Goal: Task Accomplishment & Management: Manage account settings

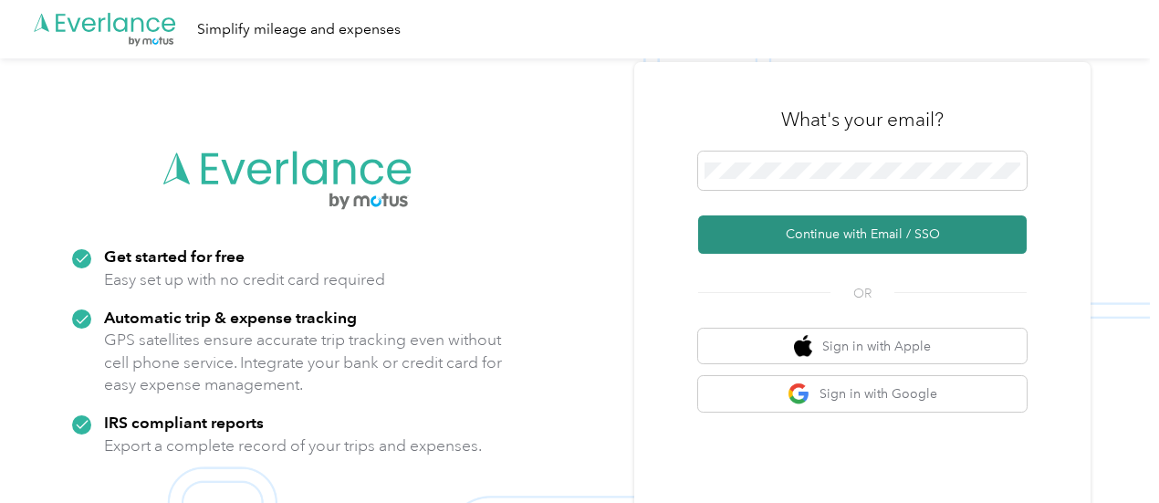
click at [818, 232] on button "Continue with Email / SSO" at bounding box center [862, 234] width 329 height 38
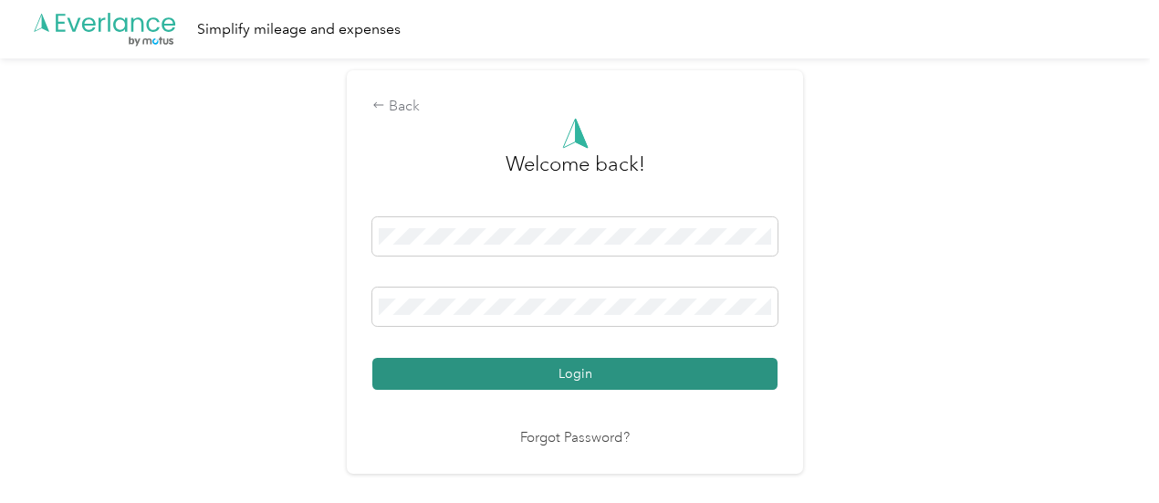
click at [539, 371] on button "Login" at bounding box center [574, 374] width 405 height 32
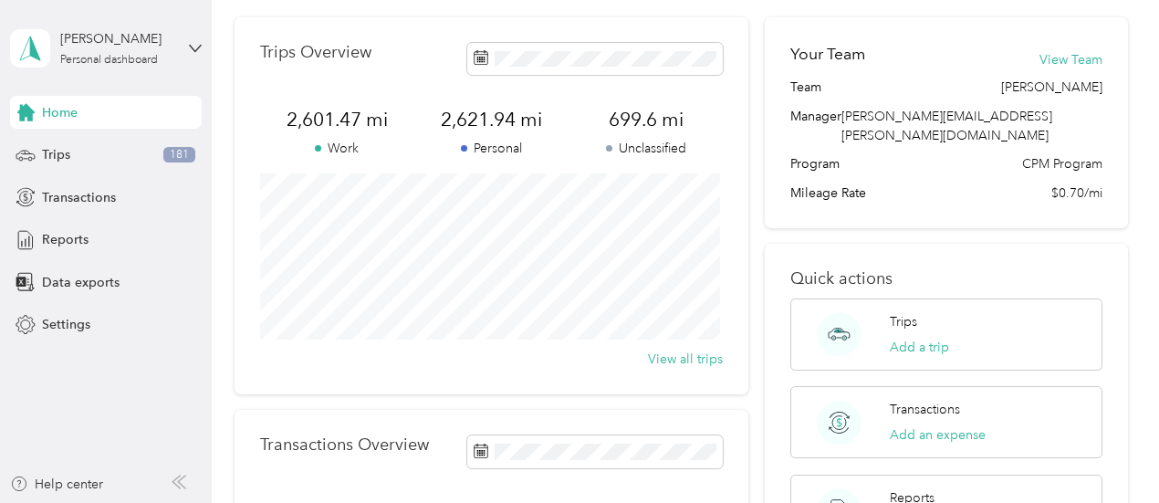
scroll to position [91, 0]
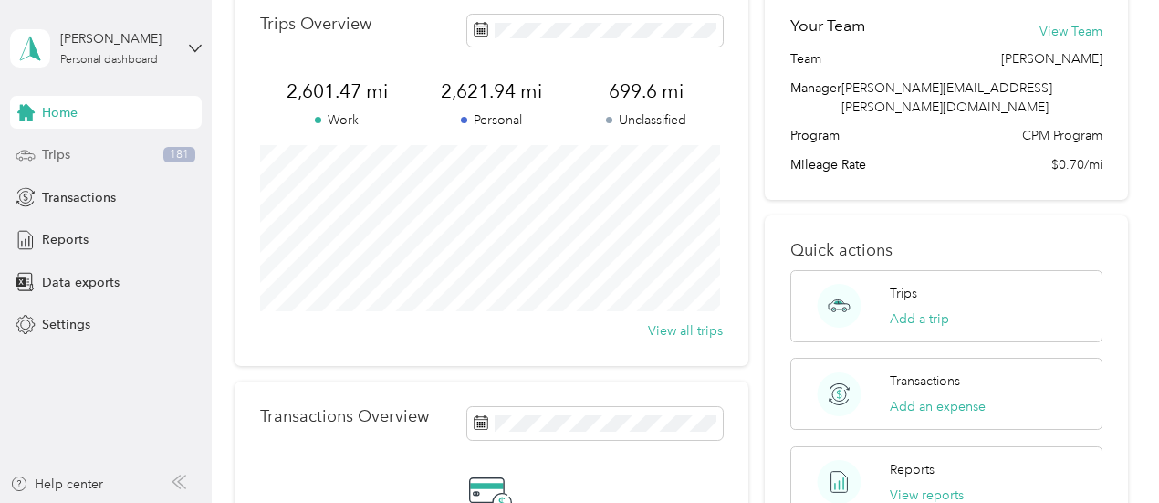
click at [71, 156] on div "Trips 181" at bounding box center [106, 155] width 192 height 33
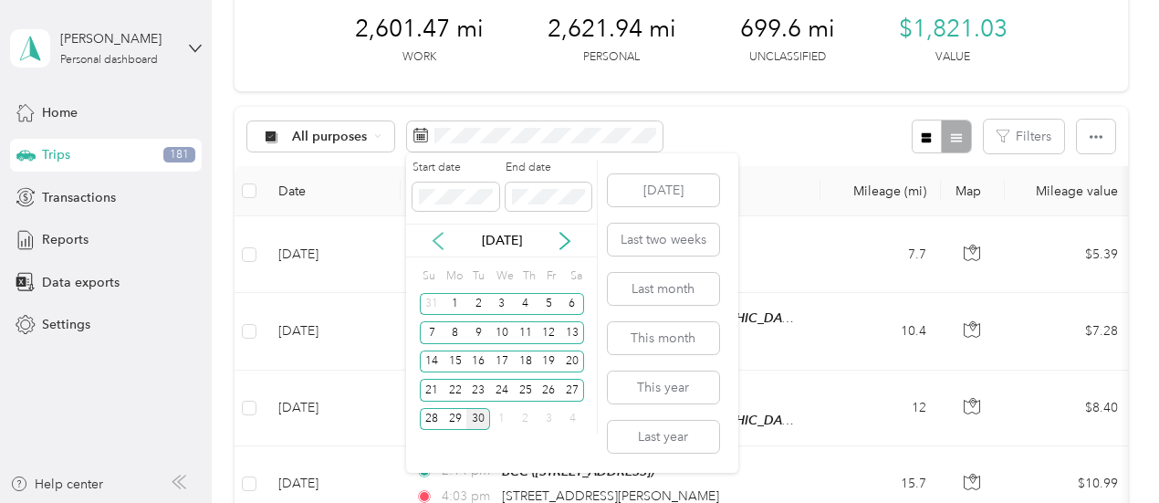
click at [439, 245] on icon at bounding box center [438, 241] width 9 height 16
click at [550, 303] on div "1" at bounding box center [550, 304] width 24 height 23
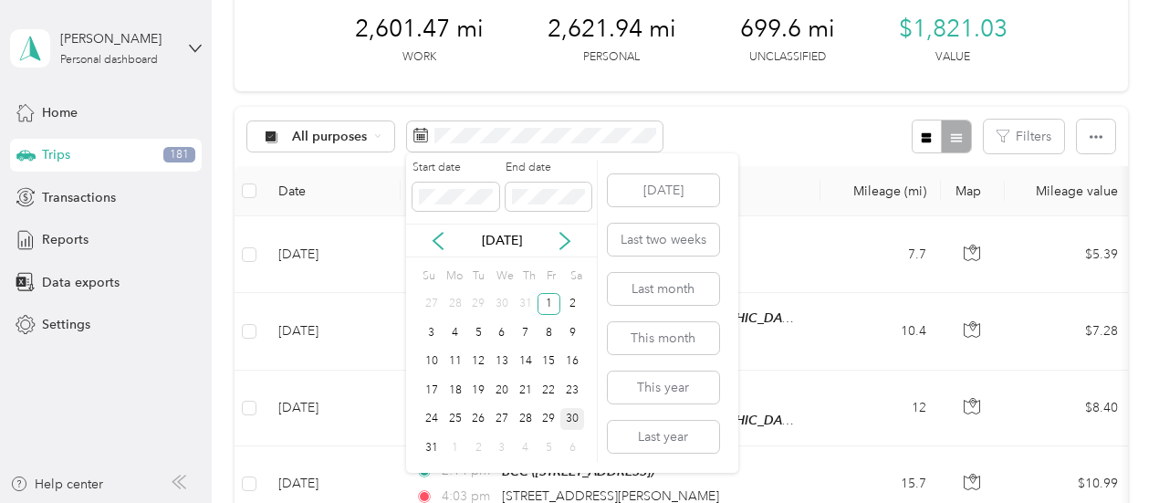
click at [572, 413] on div "30" at bounding box center [573, 419] width 24 height 23
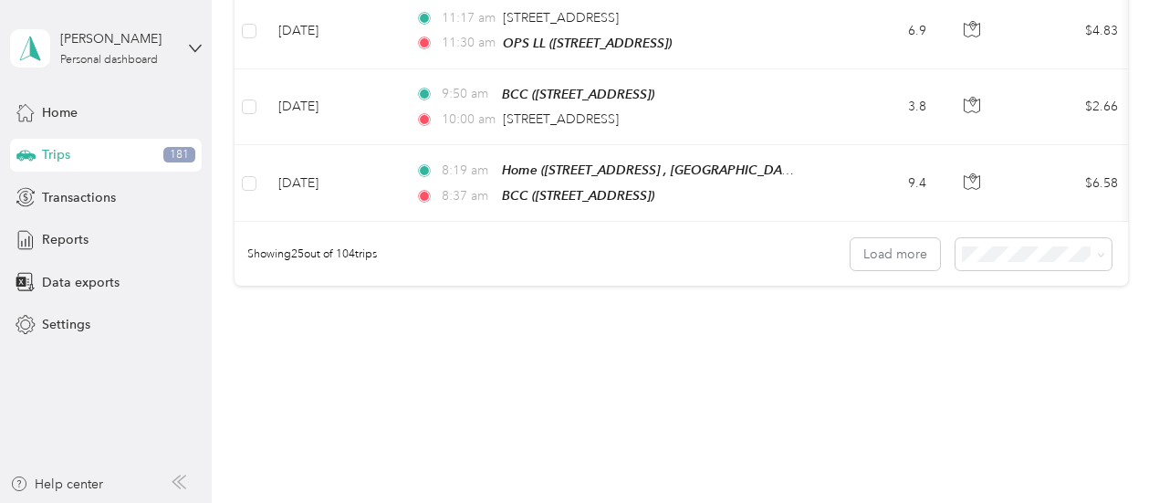
scroll to position [1966, 0]
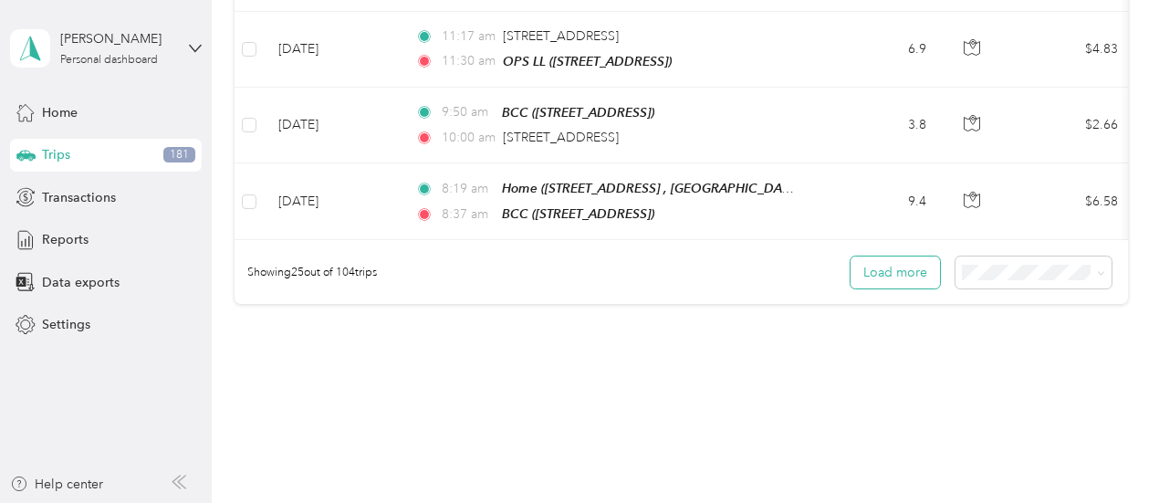
click at [887, 257] on button "Load more" at bounding box center [895, 273] width 89 height 32
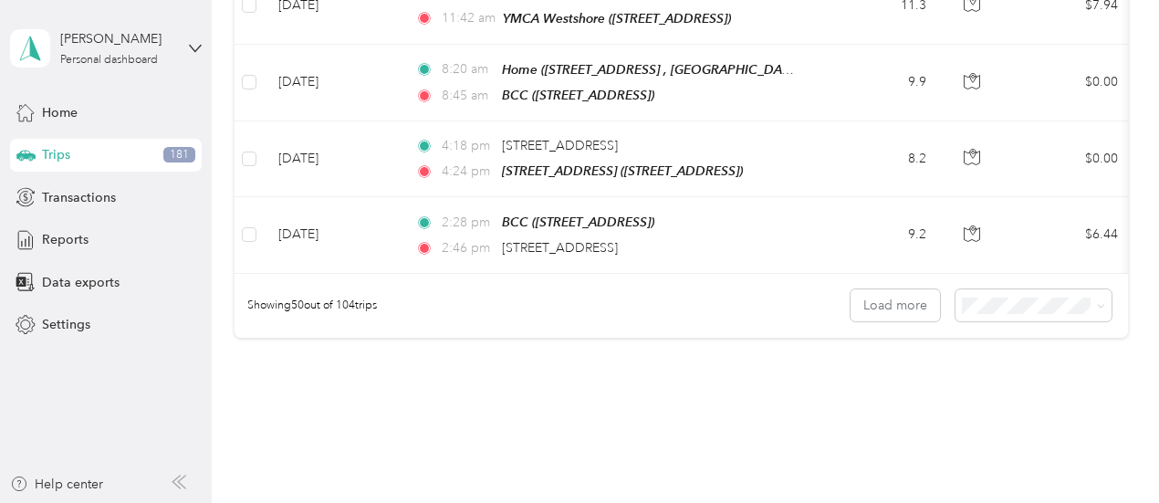
scroll to position [3873, 0]
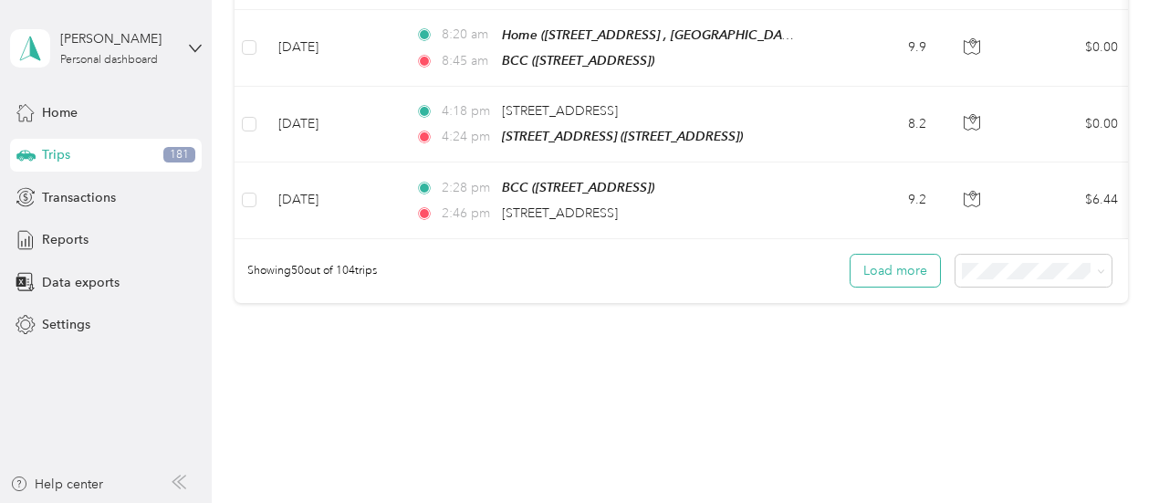
click at [888, 255] on button "Load more" at bounding box center [895, 271] width 89 height 32
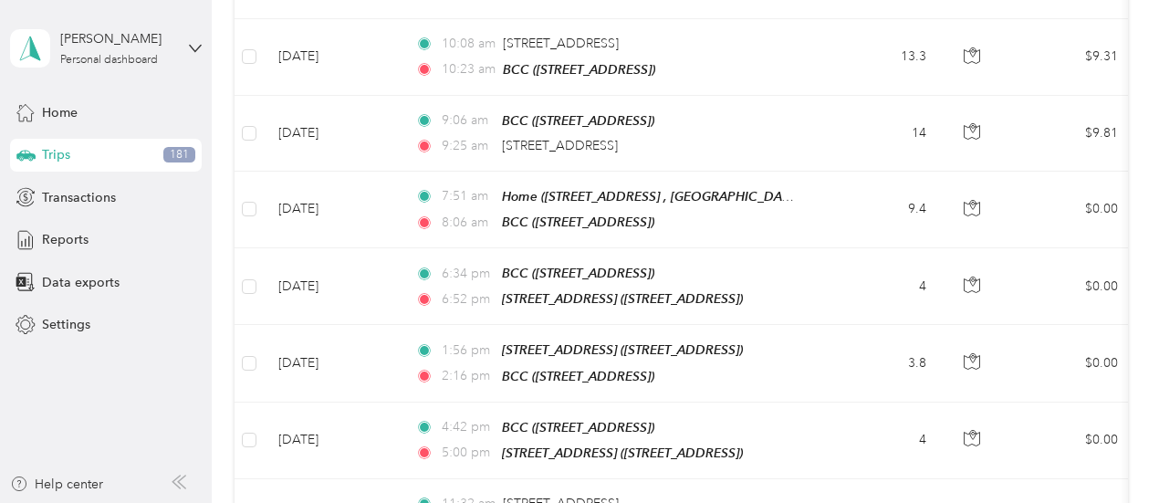
scroll to position [5742, 0]
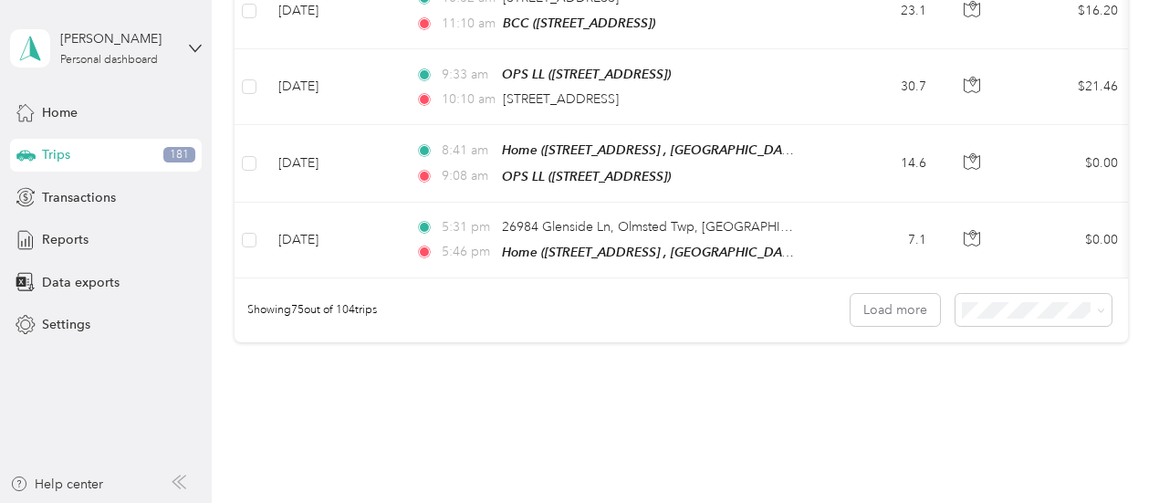
click at [997, 318] on span "100 per load" at bounding box center [1001, 317] width 75 height 16
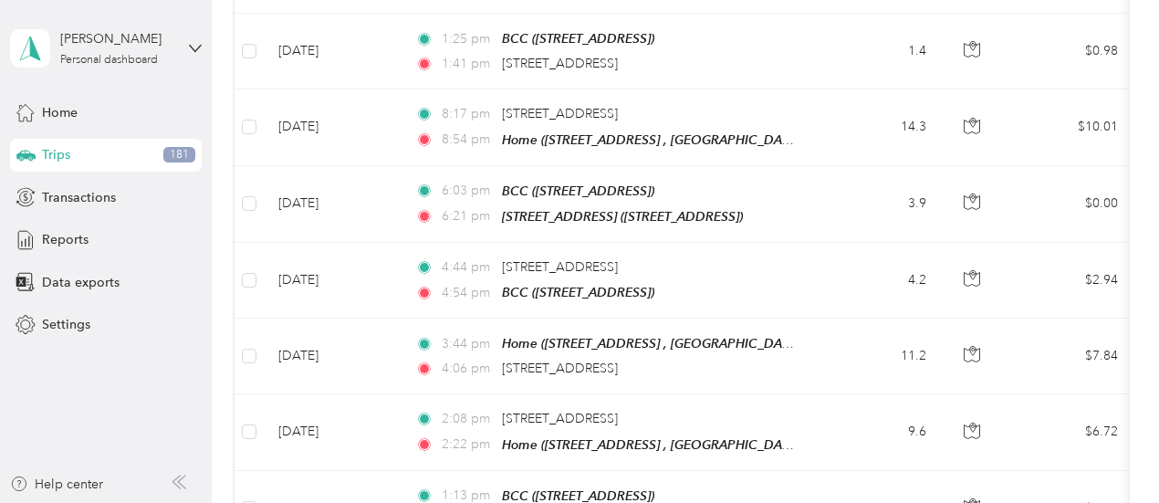
scroll to position [5742, 0]
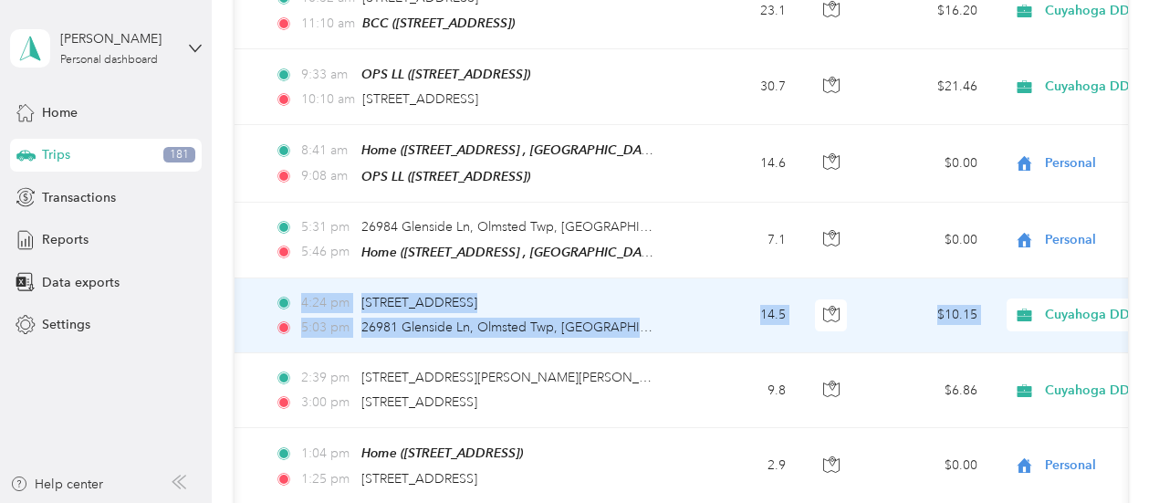
drag, startPoint x: 1120, startPoint y: 159, endPoint x: 1122, endPoint y: 223, distance: 63.9
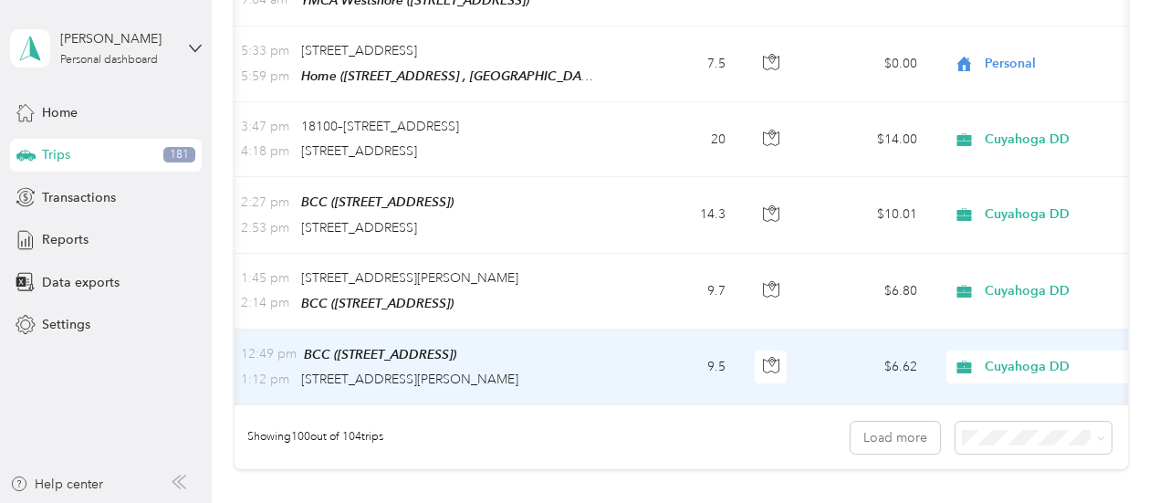
scroll to position [7612, 0]
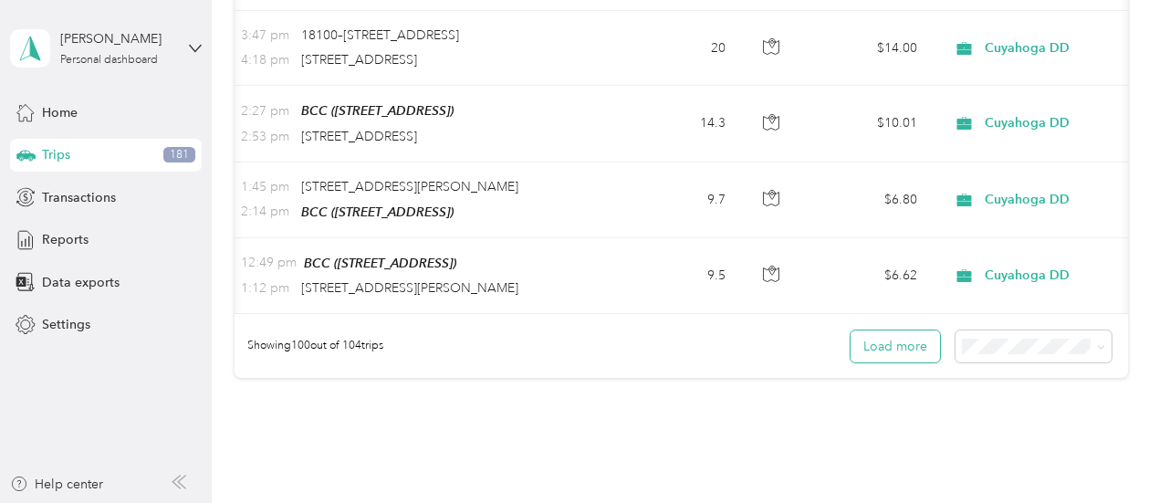
click at [887, 330] on button "Load more" at bounding box center [895, 346] width 89 height 32
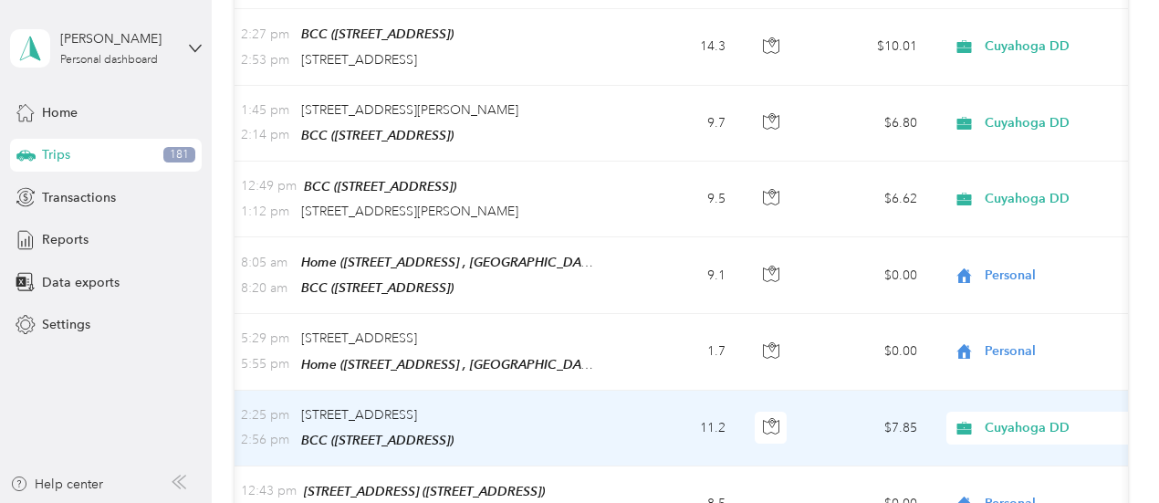
scroll to position [7886, 0]
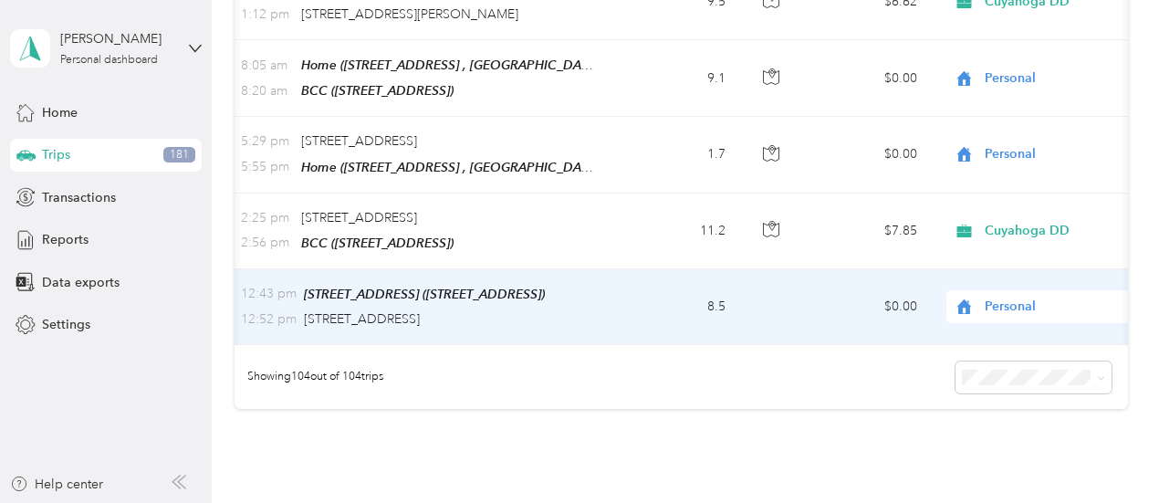
click at [671, 269] on td "8.5" at bounding box center [680, 307] width 121 height 76
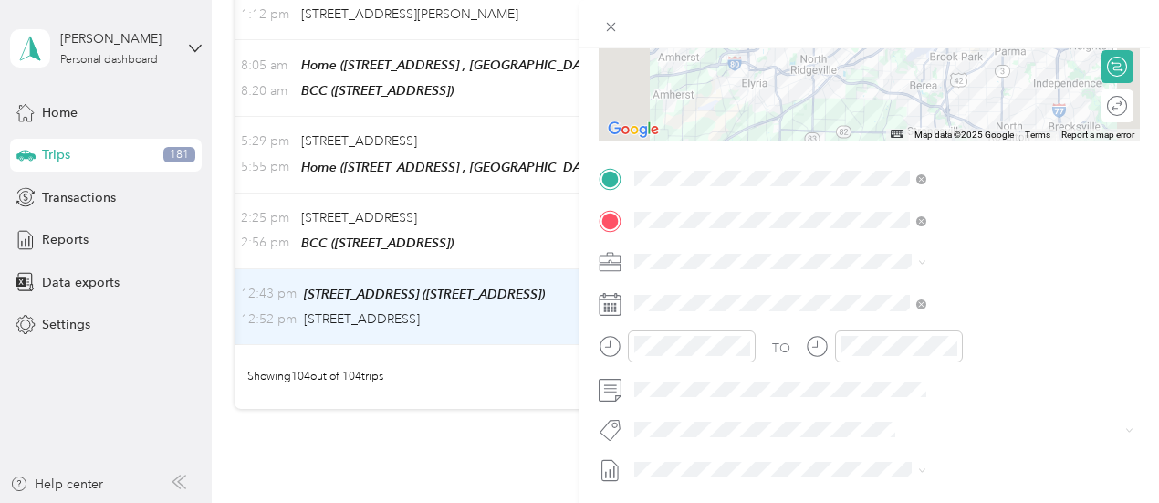
scroll to position [274, 0]
click at [643, 79] on div "Trip details Save This trip cannot be edited because it is either under review,…" at bounding box center [579, 251] width 1159 height 503
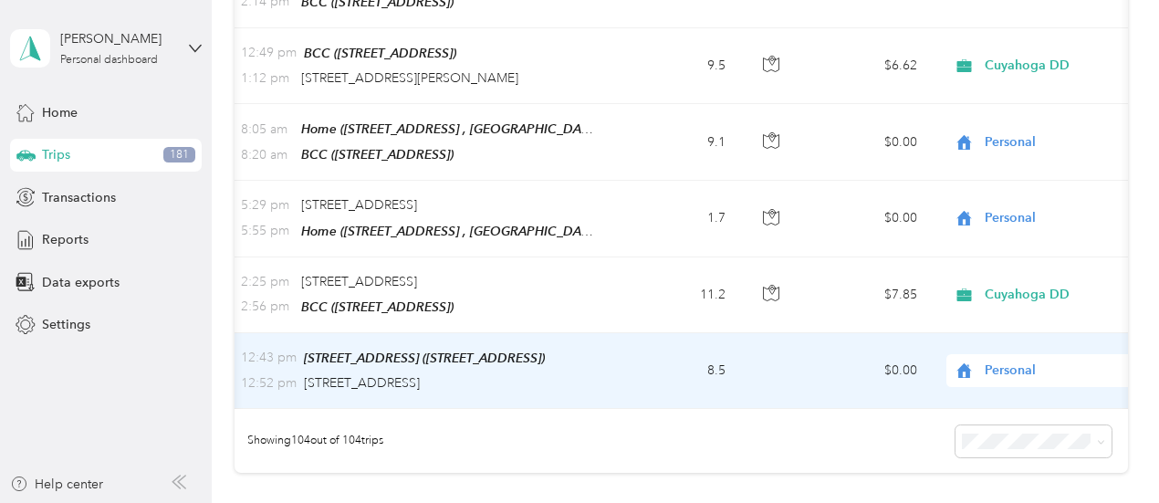
scroll to position [7795, 0]
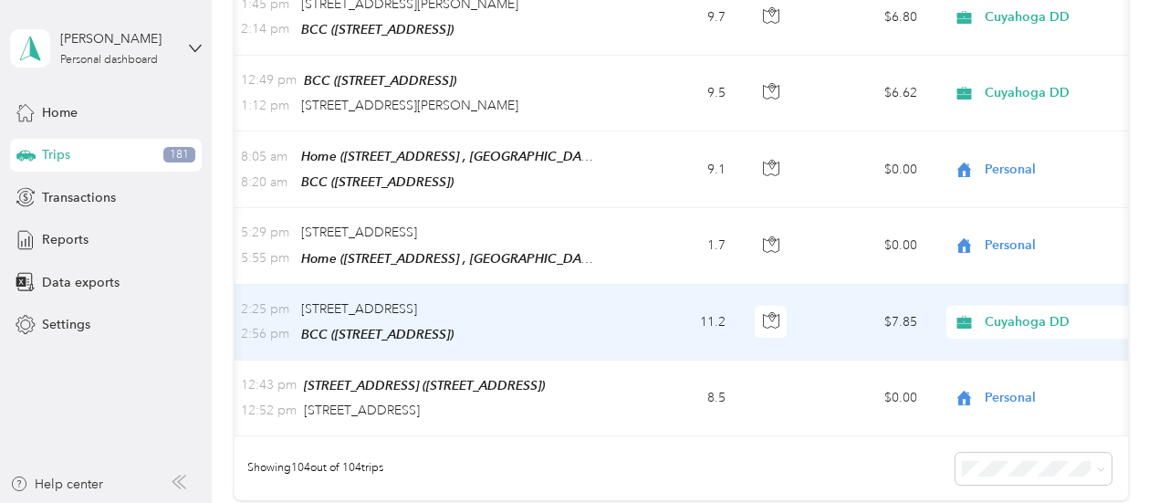
click at [833, 285] on td "$7.85" at bounding box center [868, 323] width 128 height 76
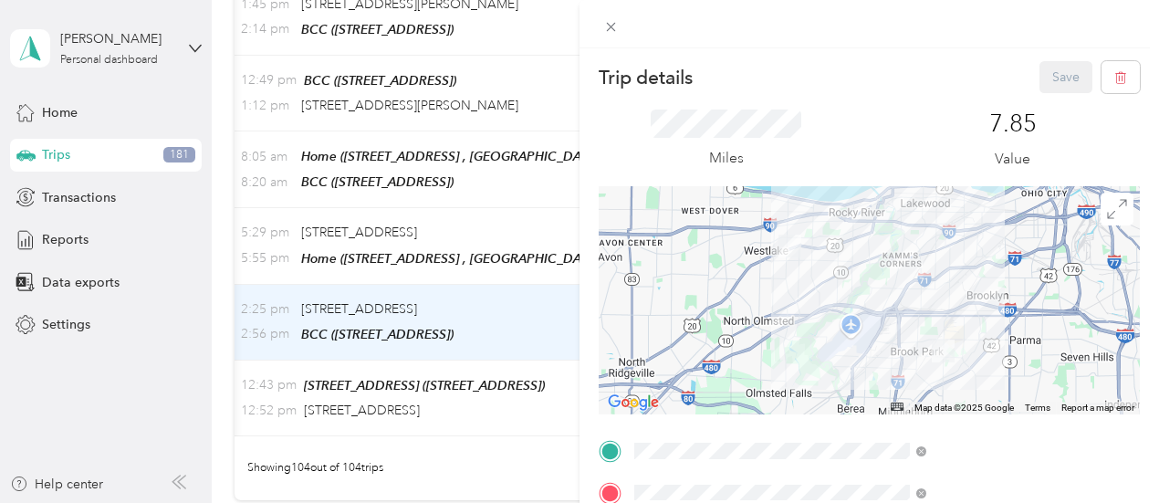
drag, startPoint x: 649, startPoint y: 106, endPoint x: 663, endPoint y: 109, distance: 14.0
click at [650, 106] on div "Trip details Save This trip cannot be edited because it is either under review,…" at bounding box center [579, 251] width 1159 height 503
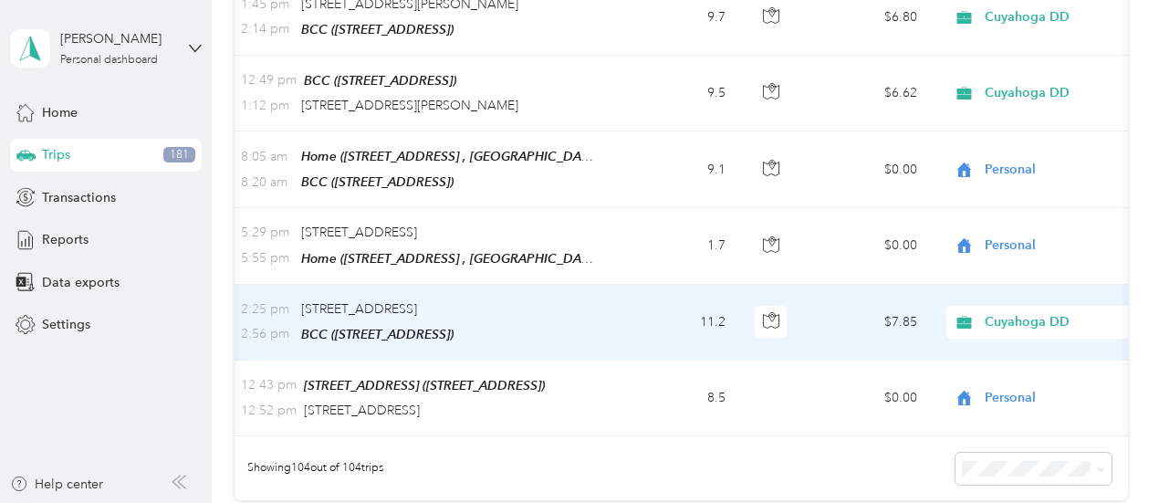
click at [828, 285] on td "$7.85" at bounding box center [868, 323] width 128 height 76
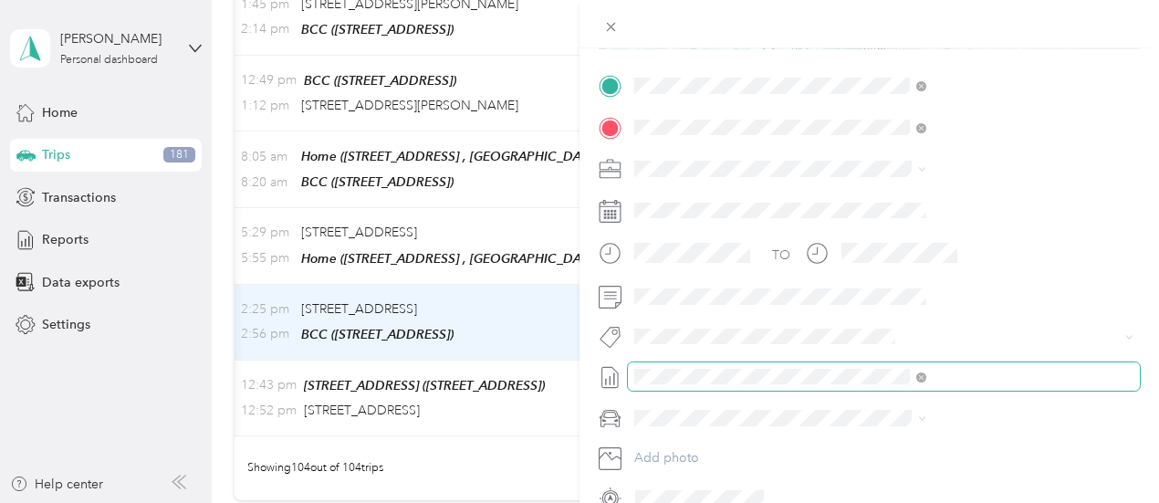
scroll to position [455, 0]
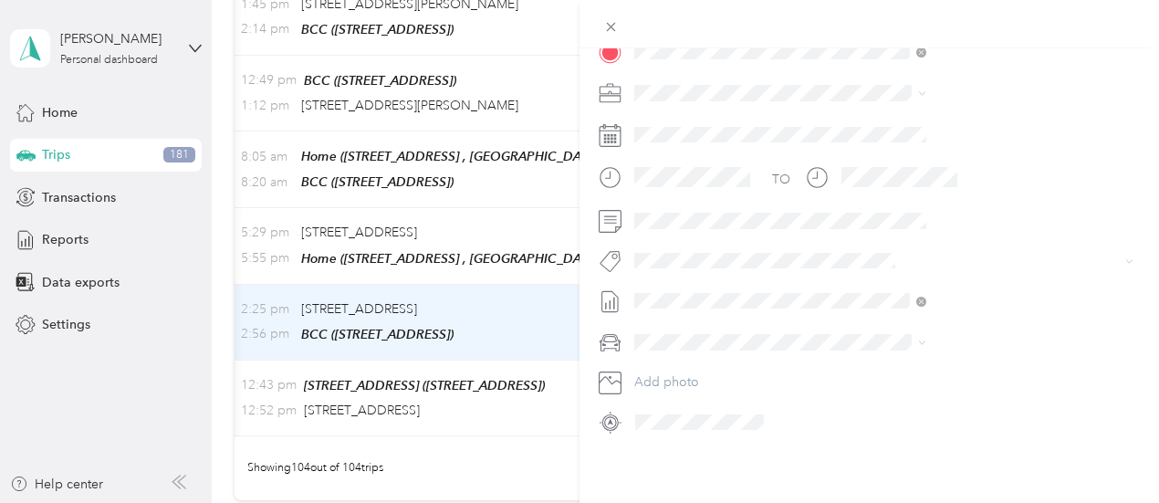
drag, startPoint x: 624, startPoint y: 88, endPoint x: 650, endPoint y: 88, distance: 26.5
click at [624, 88] on div "Trip details Save This trip cannot be edited because it is either under review,…" at bounding box center [579, 251] width 1159 height 503
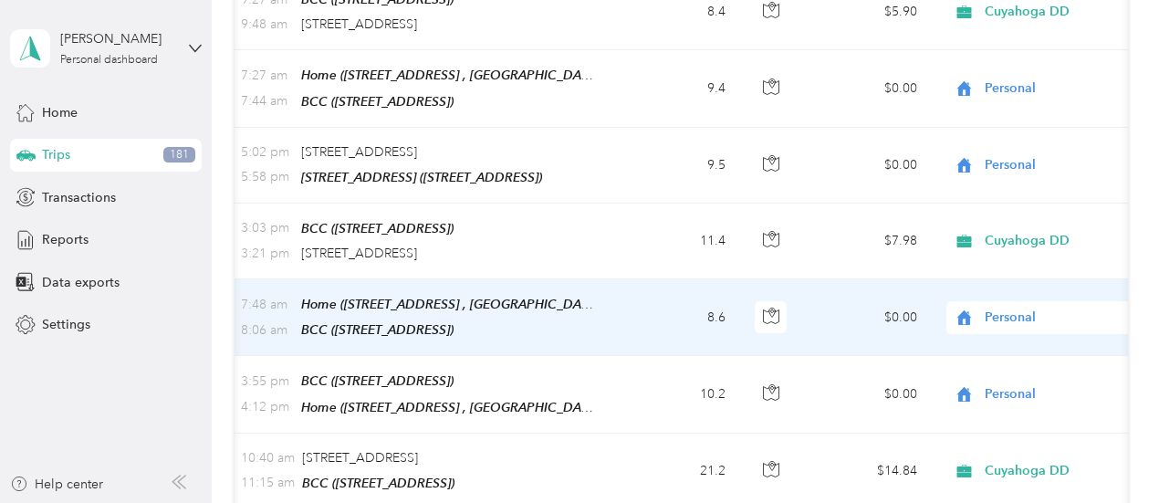
scroll to position [4873, 0]
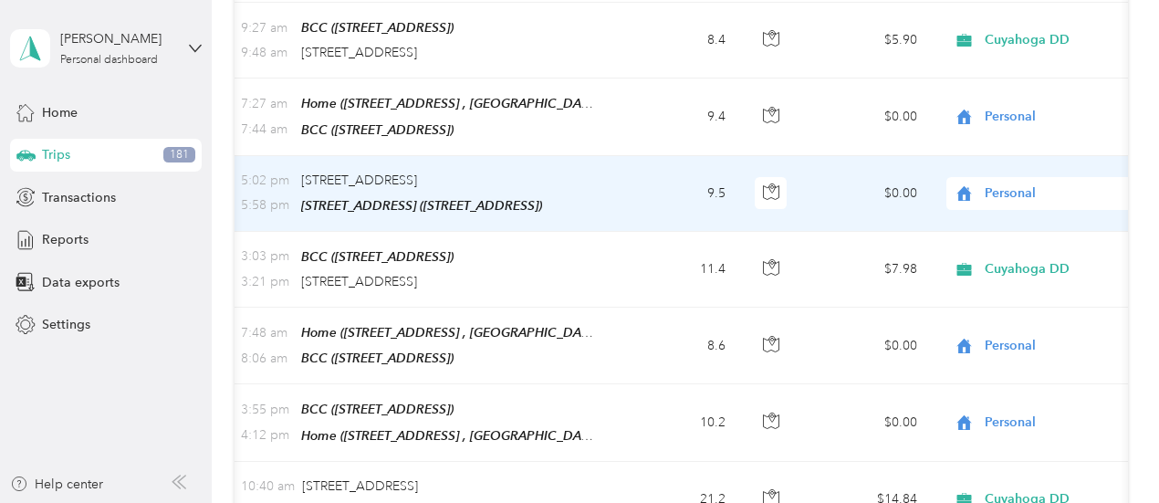
click at [649, 156] on td "9.5" at bounding box center [680, 194] width 121 height 76
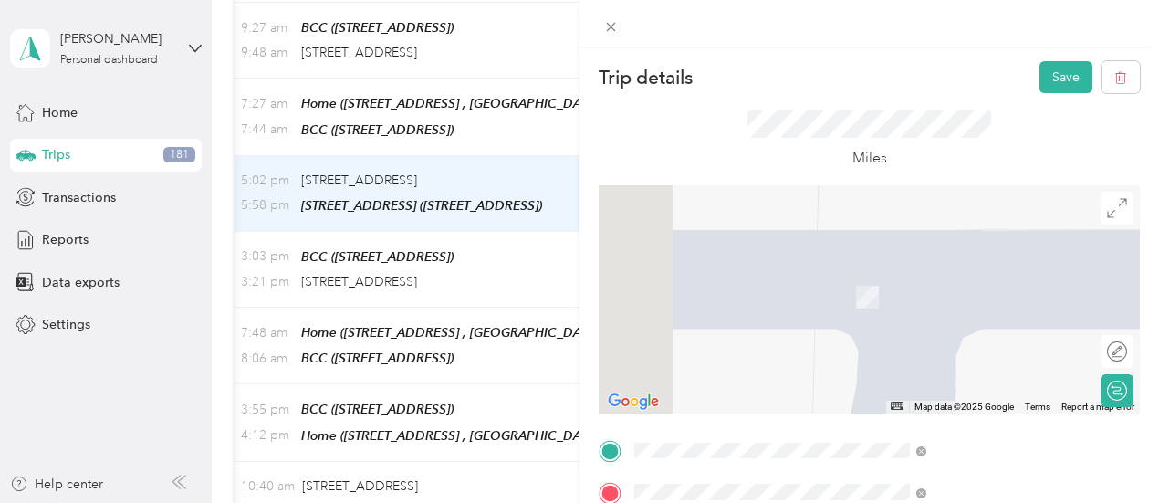
click at [999, 358] on span "[STREET_ADDRESS][US_STATE]" at bounding box center [953, 349] width 183 height 16
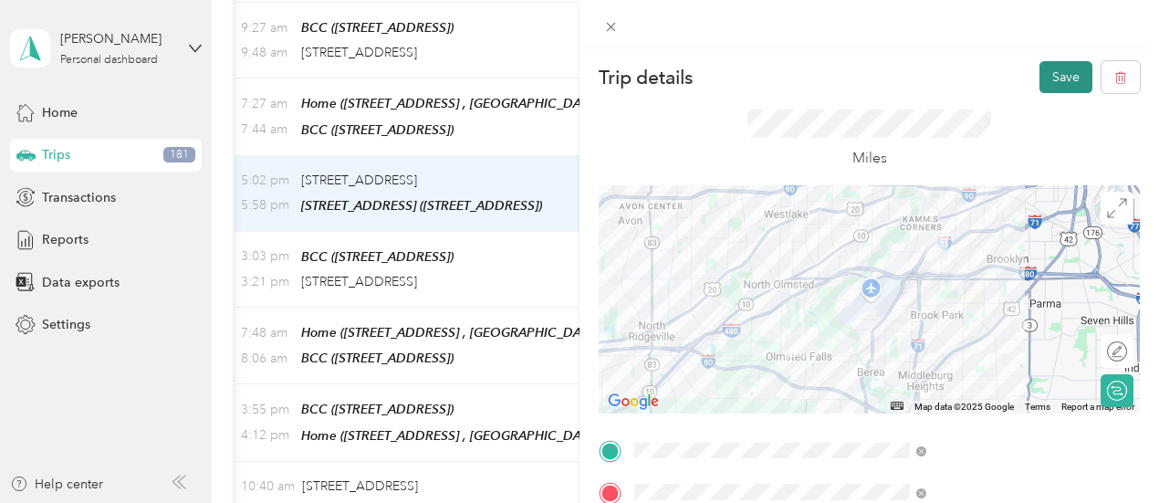
click at [1052, 75] on button "Save" at bounding box center [1066, 77] width 53 height 32
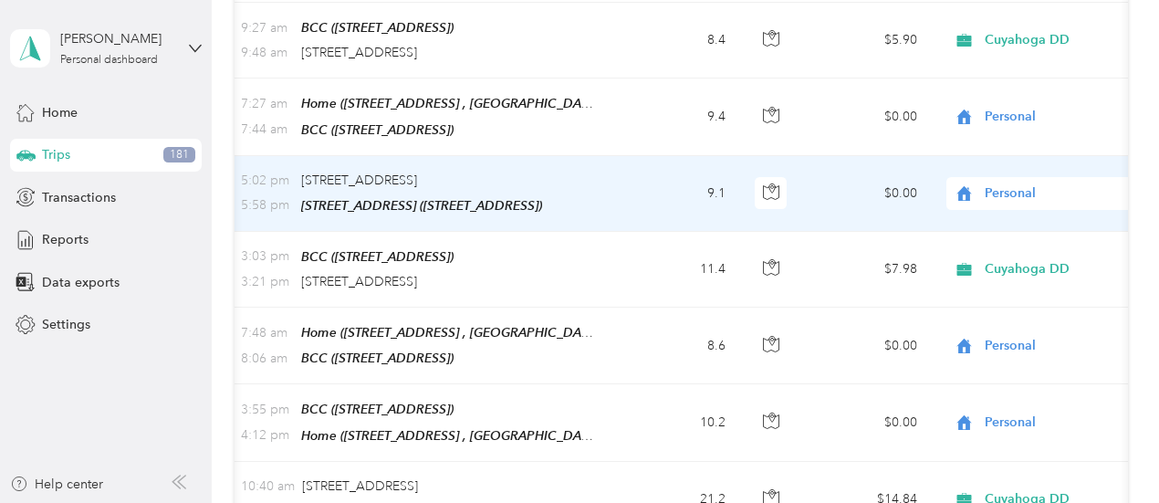
scroll to position [4782, 0]
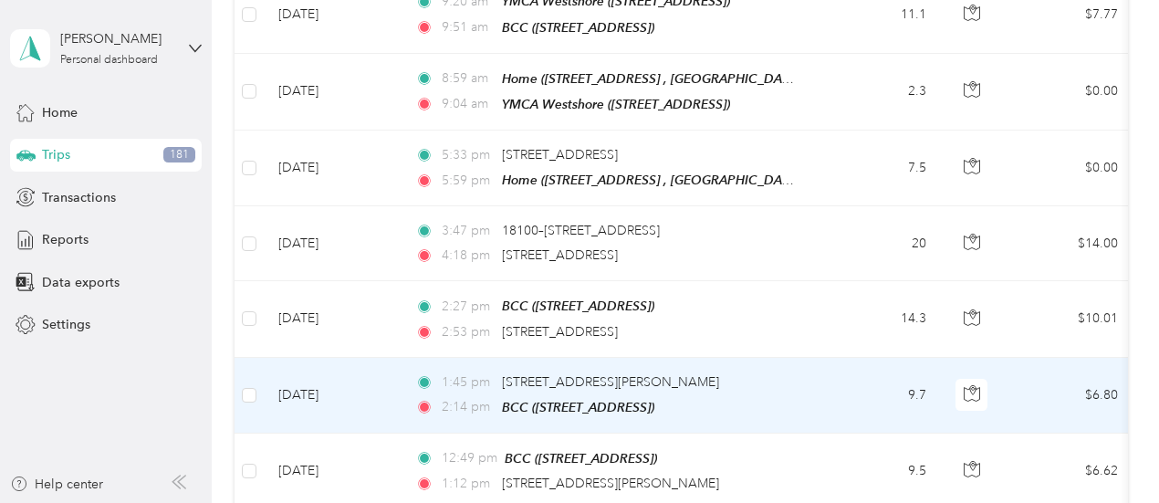
scroll to position [7445, 0]
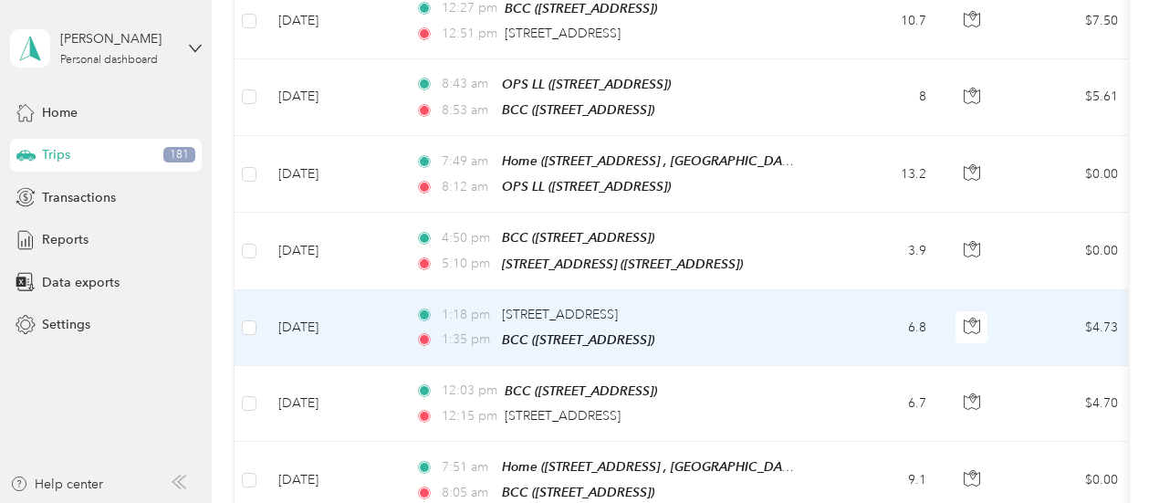
scroll to position [6532, 0]
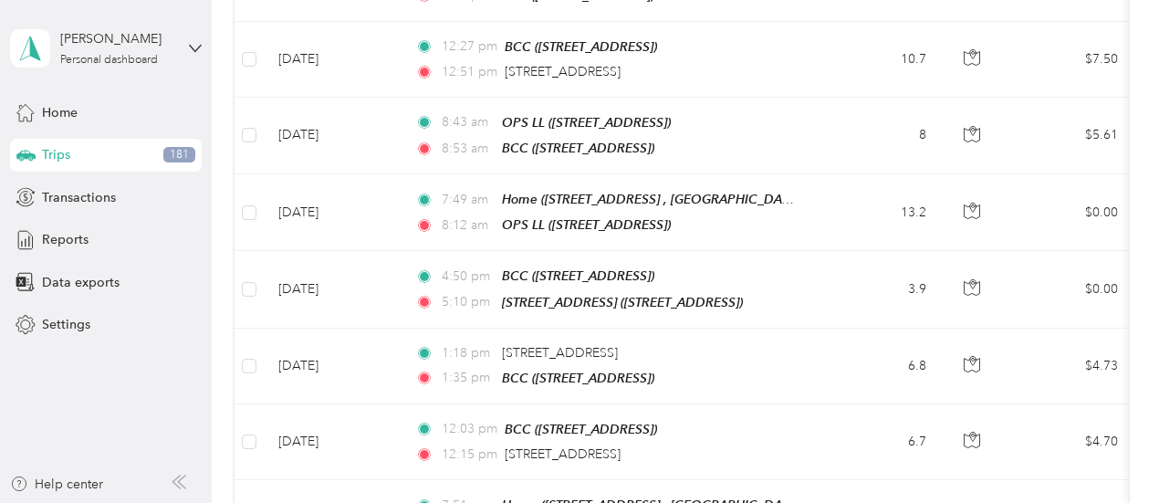
drag, startPoint x: 1116, startPoint y: 262, endPoint x: 1168, endPoint y: 260, distance: 52.1
click at [1150, 260] on html "Anne Marie Trepanier Personal dashboard Home Trips 181 Transactions Reports Dat…" at bounding box center [575, 251] width 1150 height 503
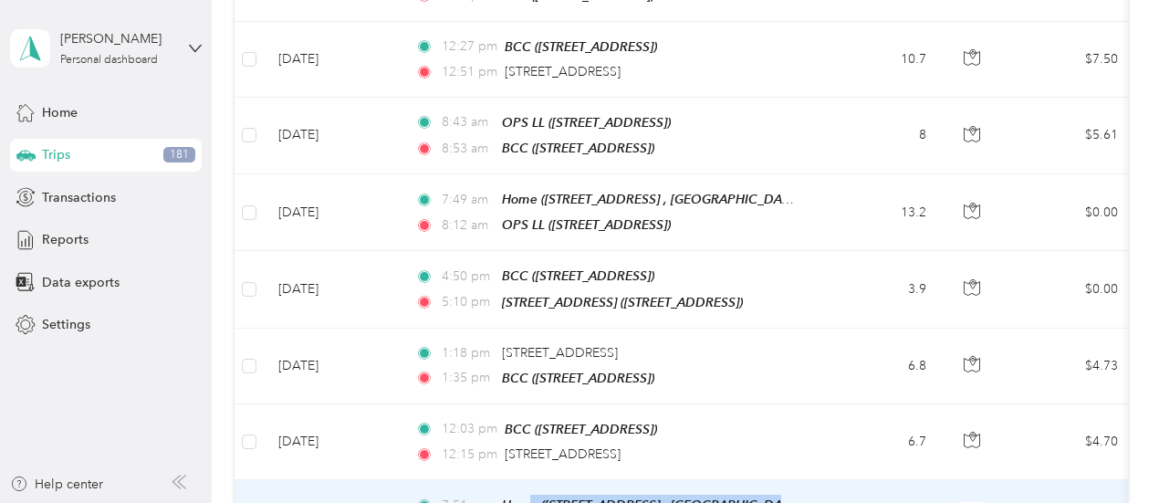
drag, startPoint x: 582, startPoint y: 395, endPoint x: 530, endPoint y: 384, distance: 53.2
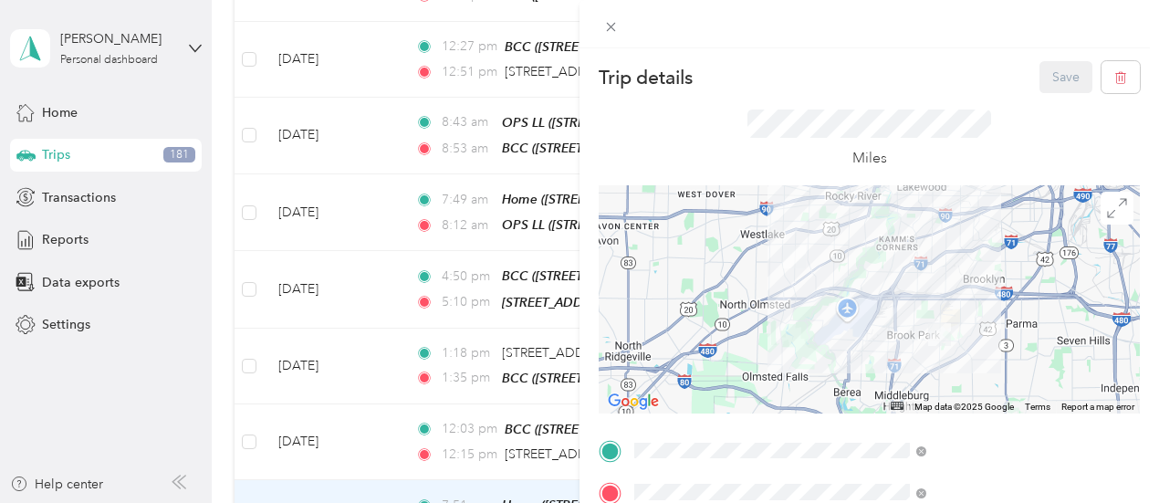
drag, startPoint x: 508, startPoint y: 275, endPoint x: 0, endPoint y: 54, distance: 553.6
click at [508, 274] on div "Trip details Save This trip cannot be edited because it is either under review,…" at bounding box center [579, 251] width 1159 height 503
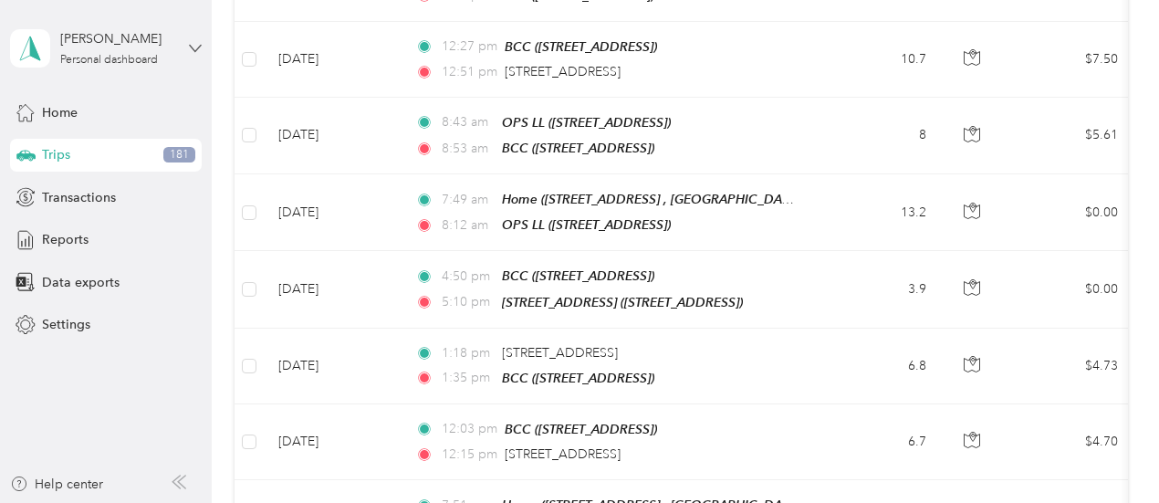
click at [194, 47] on icon at bounding box center [195, 48] width 13 height 13
click at [161, 12] on div "Anne Marie Trepanier Personal dashboard Home Trips 181 Transactions Reports Dat…" at bounding box center [106, 170] width 192 height 341
click at [1097, 401] on iframe at bounding box center [1108, 452] width 102 height 102
click at [188, 44] on div "Anne Marie Trepanier Personal dashboard" at bounding box center [106, 48] width 192 height 64
drag, startPoint x: 96, startPoint y: 271, endPoint x: 152, endPoint y: 259, distance: 57.8
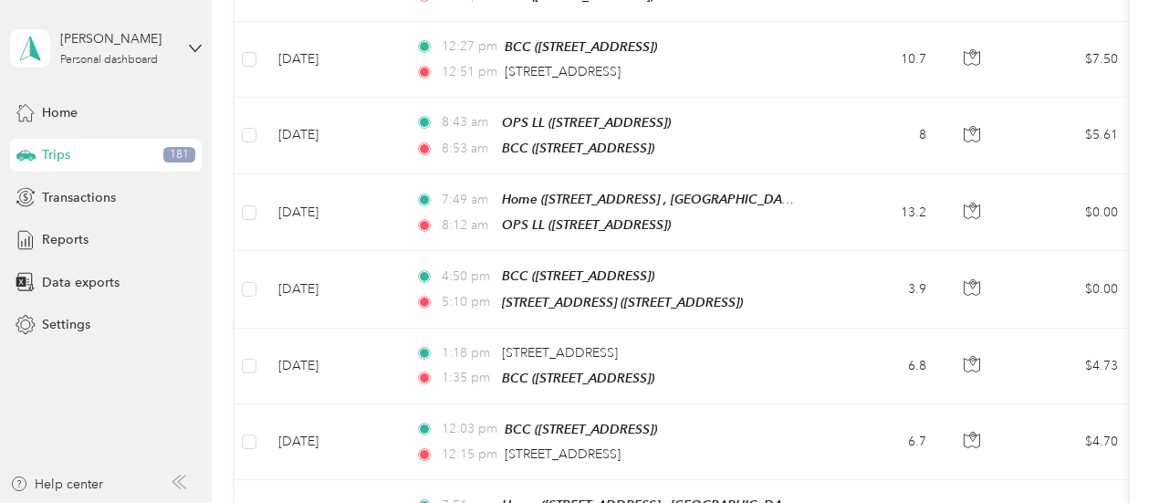
click at [102, 269] on div "Data exports" at bounding box center [106, 282] width 192 height 33
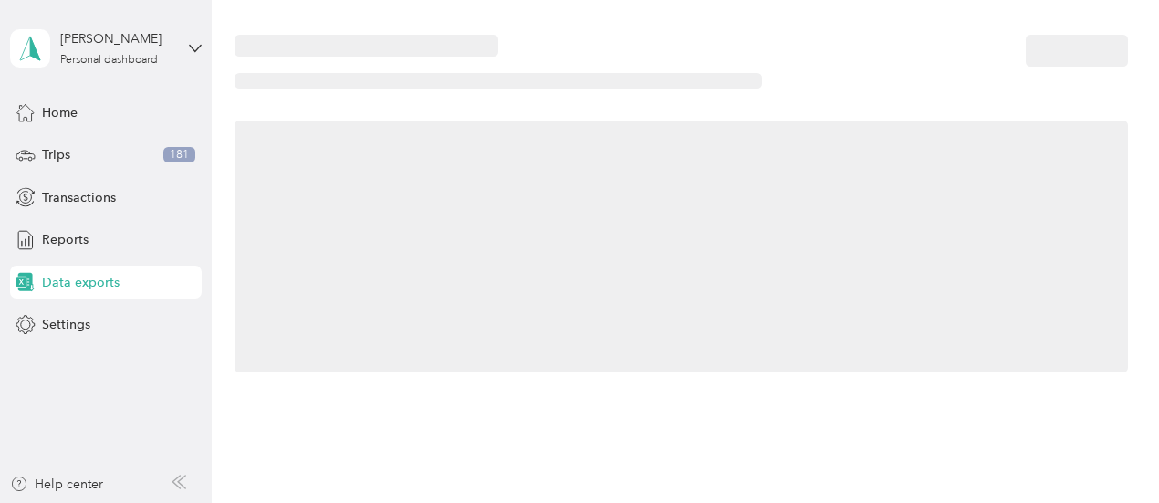
scroll to position [267, 0]
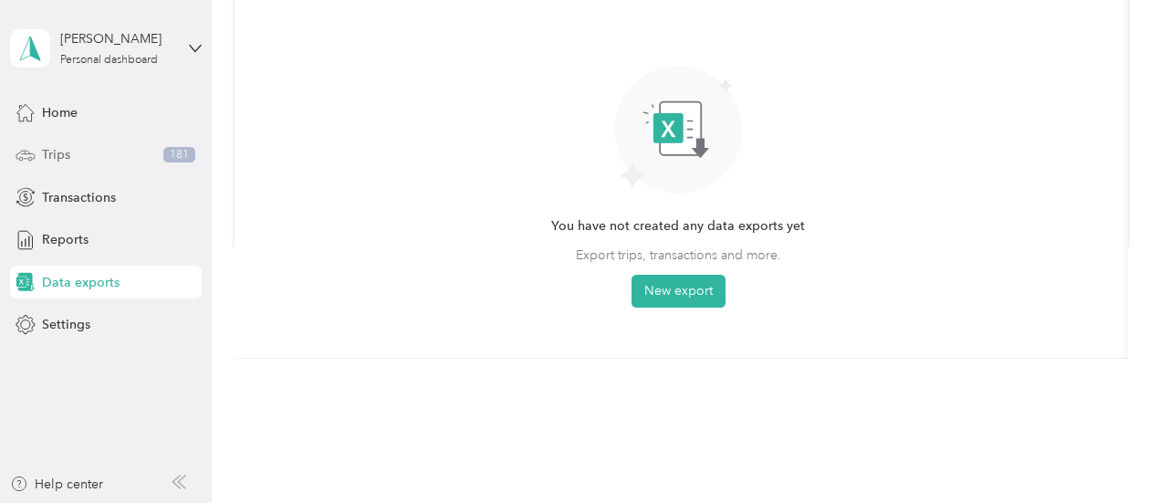
click at [59, 142] on div "Trips 181" at bounding box center [106, 155] width 192 height 33
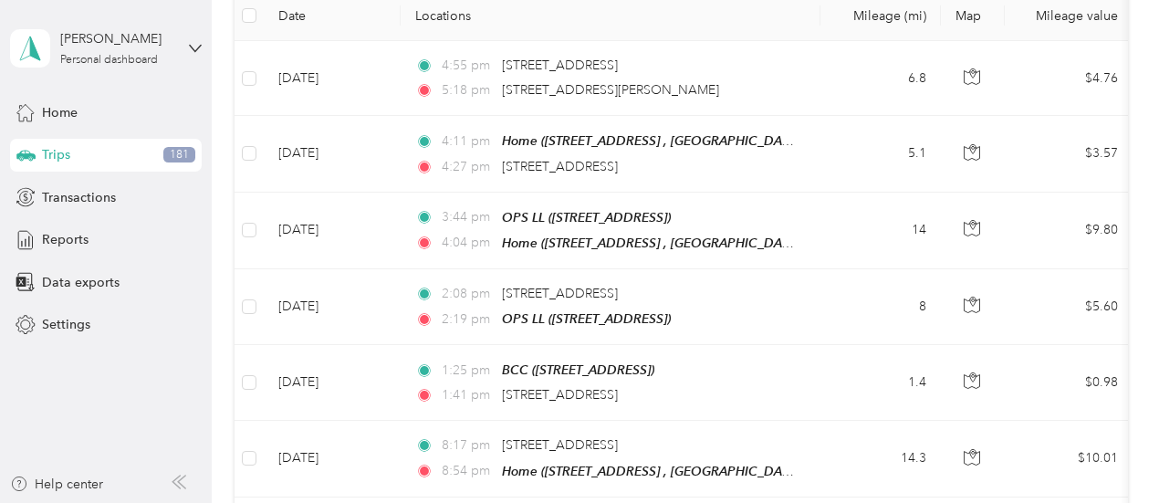
scroll to position [6532, 0]
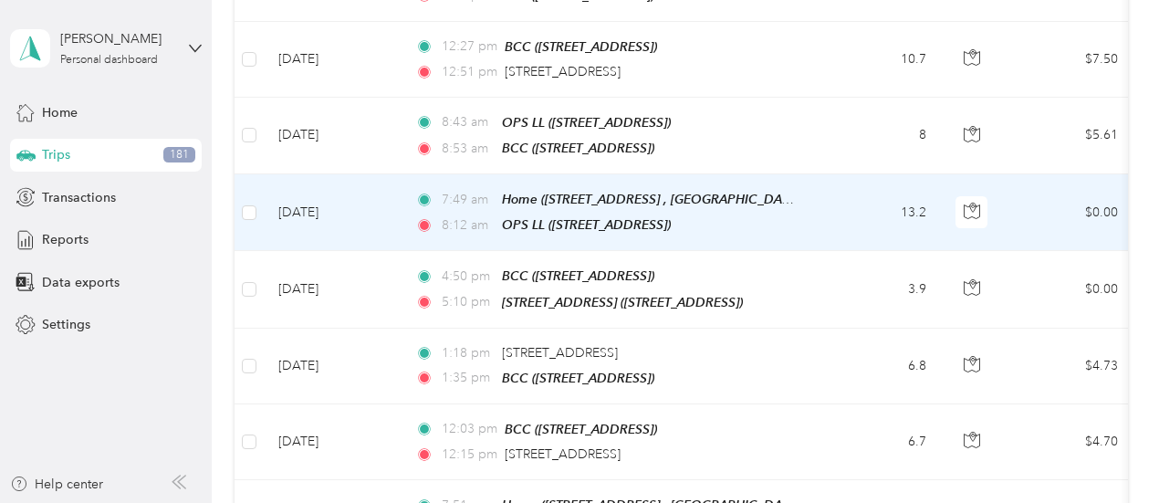
drag, startPoint x: 902, startPoint y: 116, endPoint x: 833, endPoint y: 115, distance: 69.4
click at [833, 174] on td "13.2" at bounding box center [881, 212] width 121 height 77
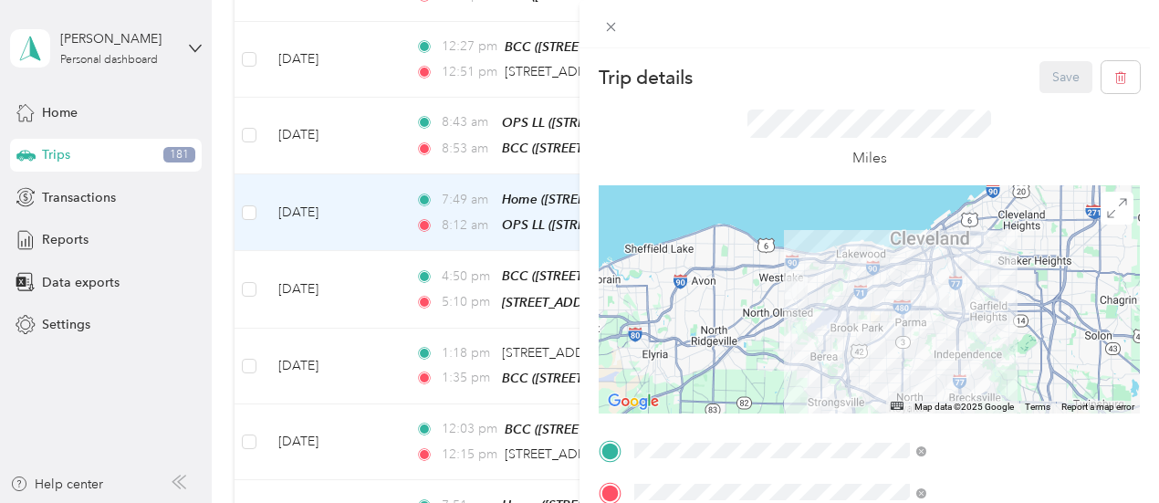
drag, startPoint x: 973, startPoint y: 70, endPoint x: 911, endPoint y: 70, distance: 62.1
click at [973, 70] on div "Trip details Save" at bounding box center [869, 77] width 541 height 32
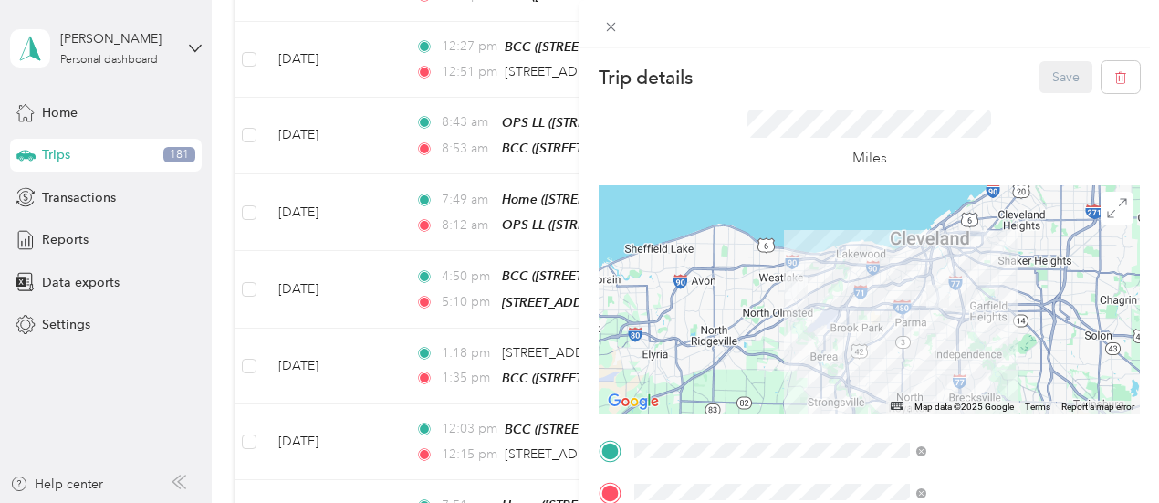
click at [695, 90] on div "Trip details Save This trip cannot be edited because it is either under review,…" at bounding box center [579, 251] width 1159 height 503
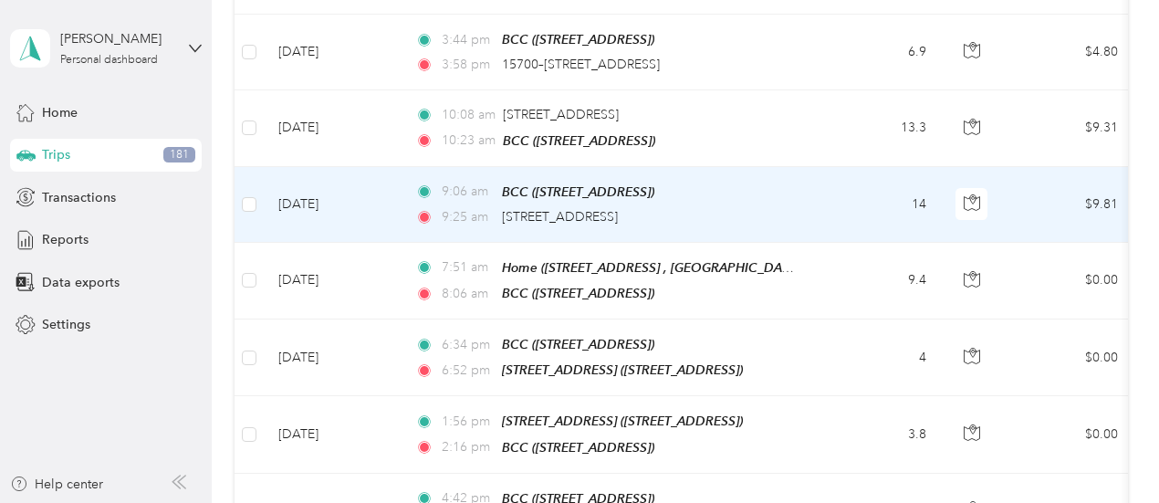
scroll to position [4158, 0]
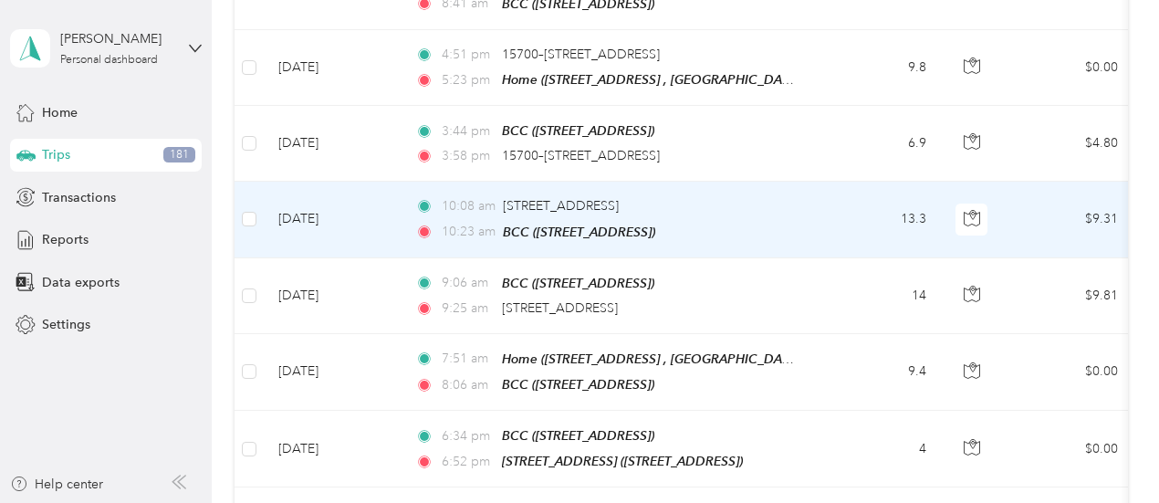
click at [842, 182] on td "13.3" at bounding box center [881, 220] width 121 height 76
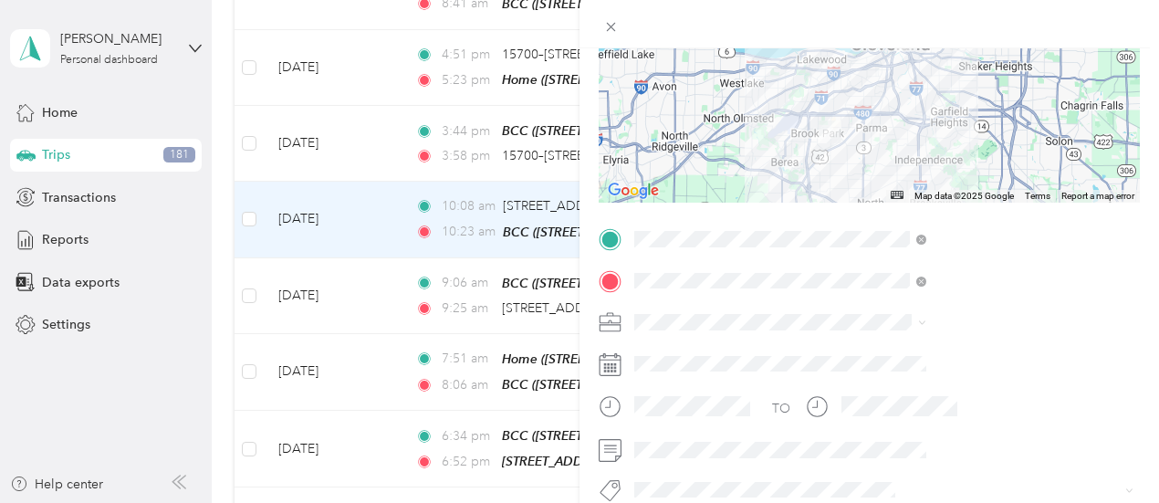
scroll to position [274, 0]
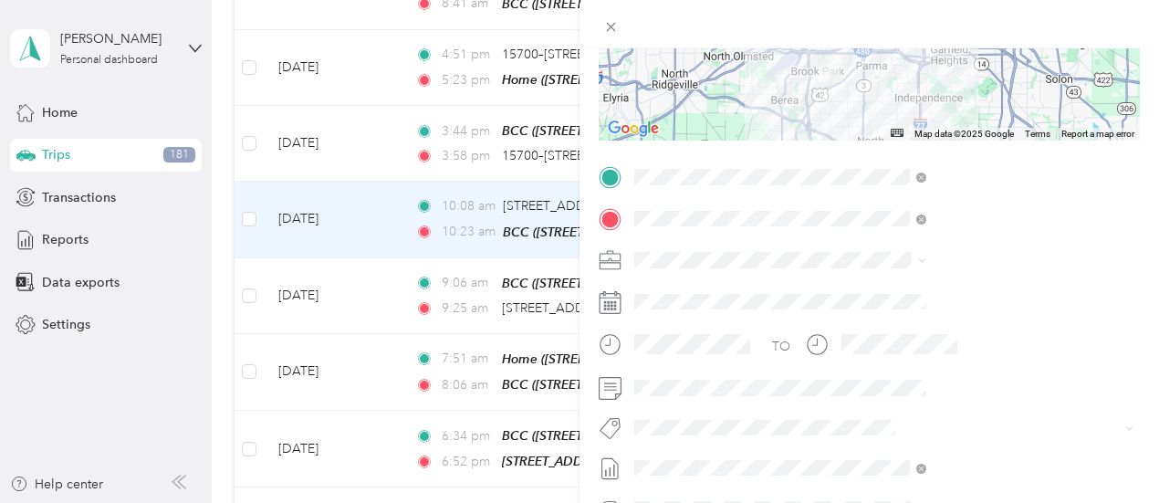
click at [543, 58] on div "Trip details Save This trip cannot be edited because it is either under review,…" at bounding box center [579, 251] width 1159 height 503
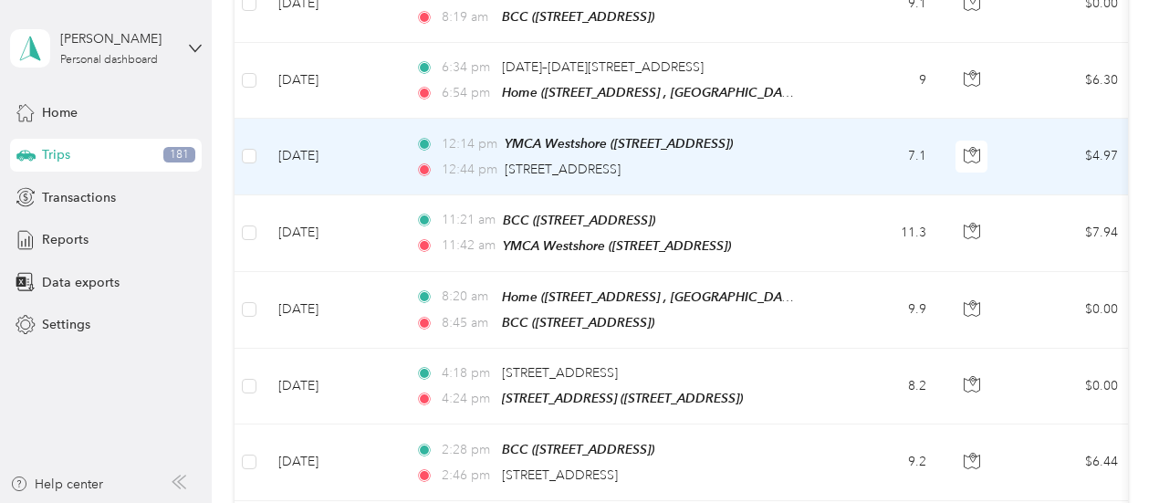
scroll to position [3519, 0]
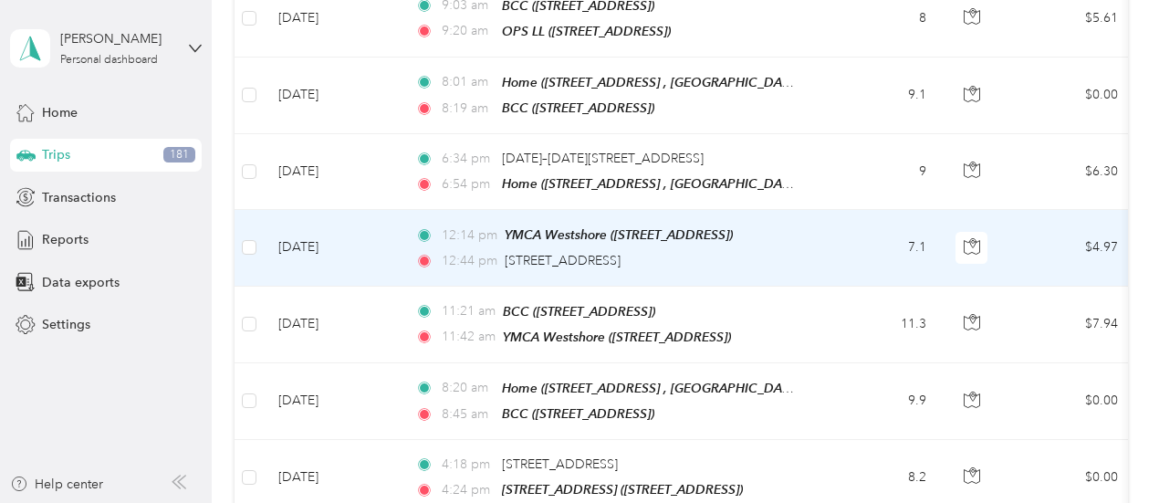
click at [831, 210] on td "7.1" at bounding box center [881, 248] width 121 height 76
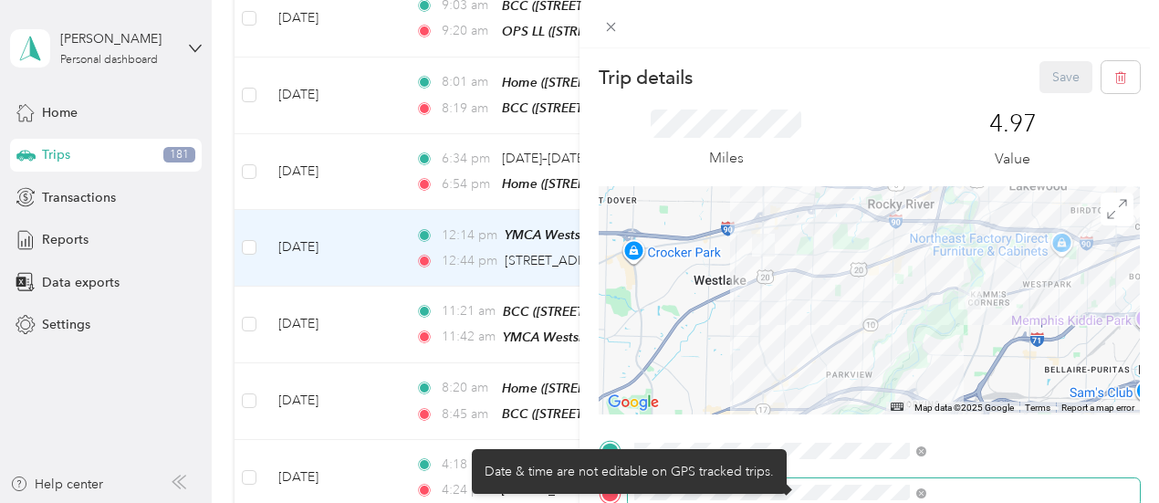
scroll to position [91, 0]
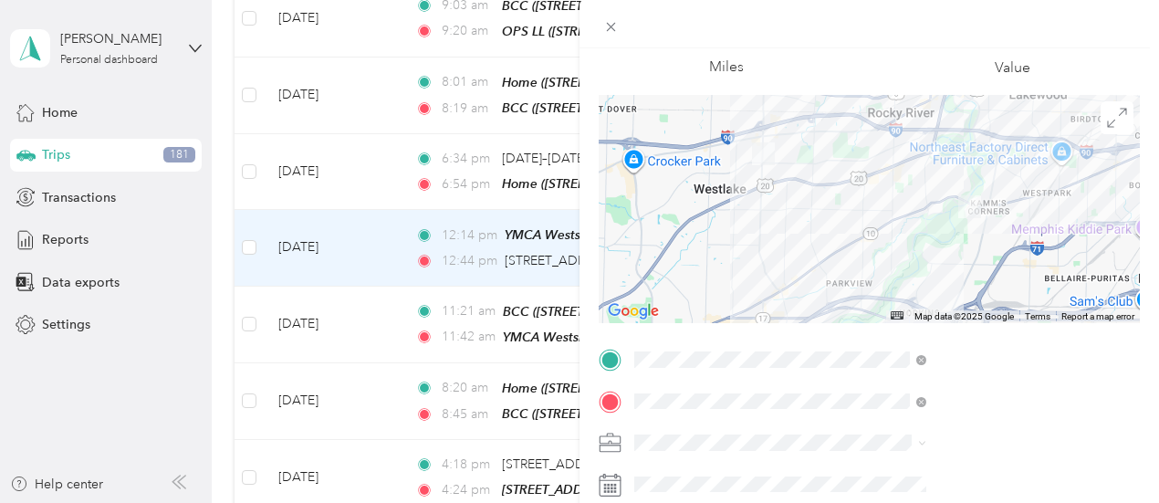
click at [634, 105] on div "Trip details Save This trip cannot be edited because it is either under review,…" at bounding box center [579, 251] width 1159 height 503
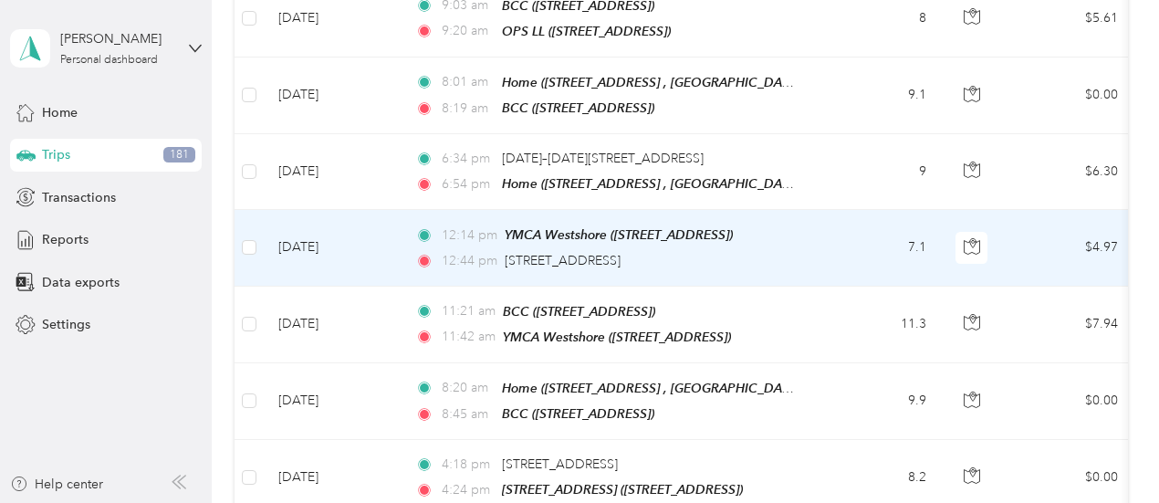
click at [634, 502] on div "Trip details Save This trip cannot be edited because it is either under review,…" at bounding box center [575, 503] width 1150 height 0
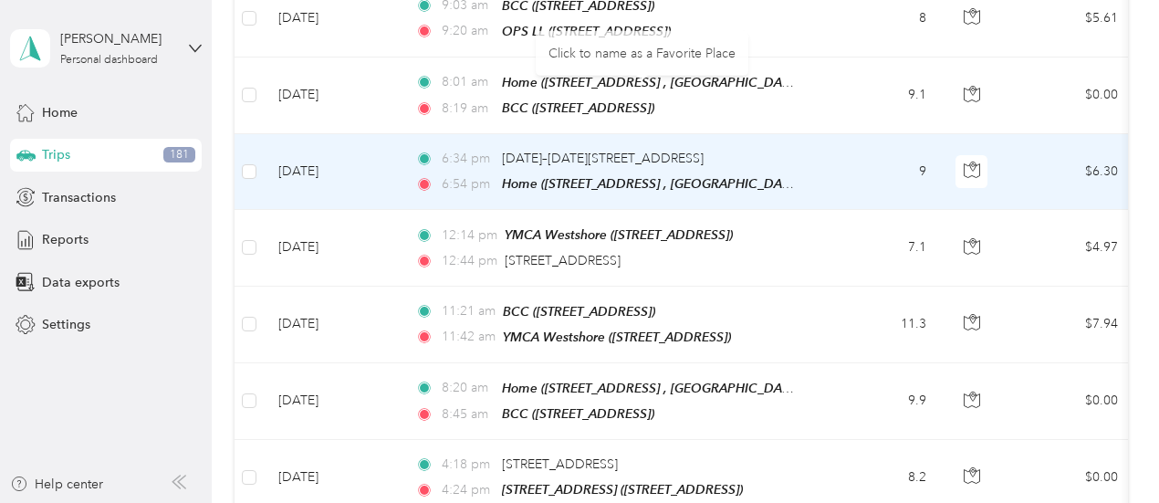
click at [809, 134] on td "6:34 pm 1175–1199 W 117th St, Berkshire, Cleveland, OH 6:54 pm Home (24374 Mapl…" at bounding box center [611, 172] width 420 height 76
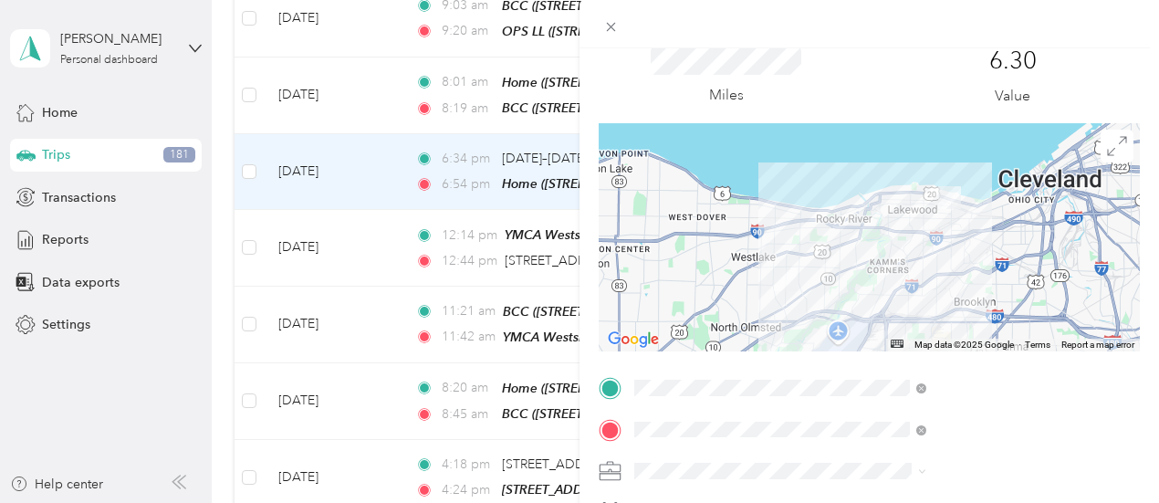
scroll to position [91, 0]
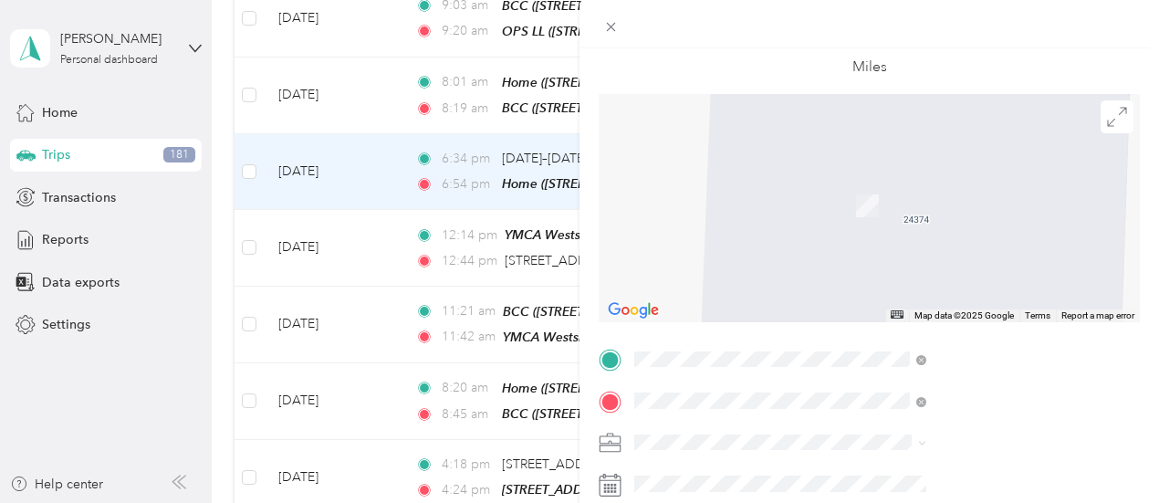
click at [946, 434] on span "17909 Groveland Ave Cleveland, Ohio 44111, United States" at bounding box center [953, 425] width 183 height 16
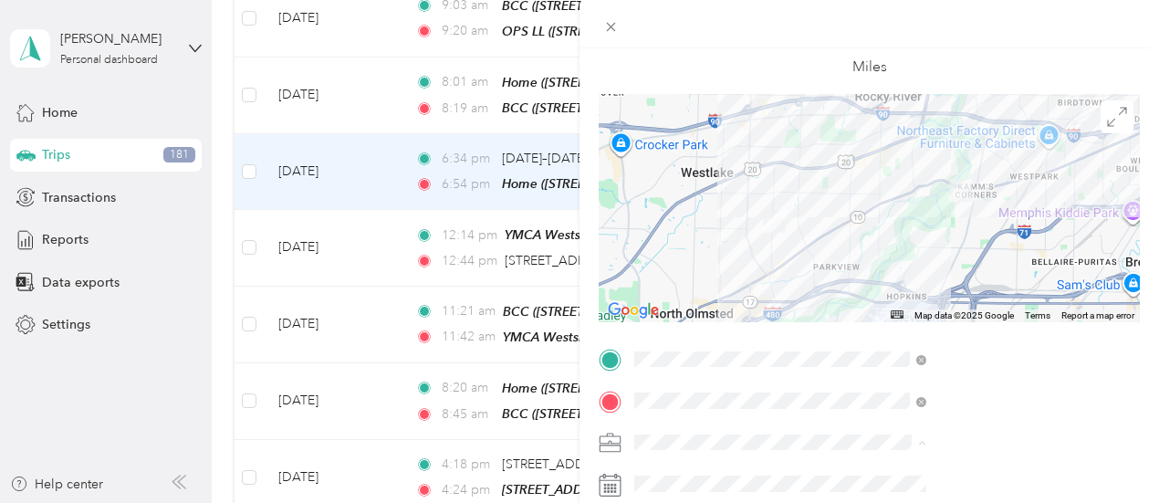
click at [881, 419] on li "Personal" at bounding box center [974, 410] width 305 height 32
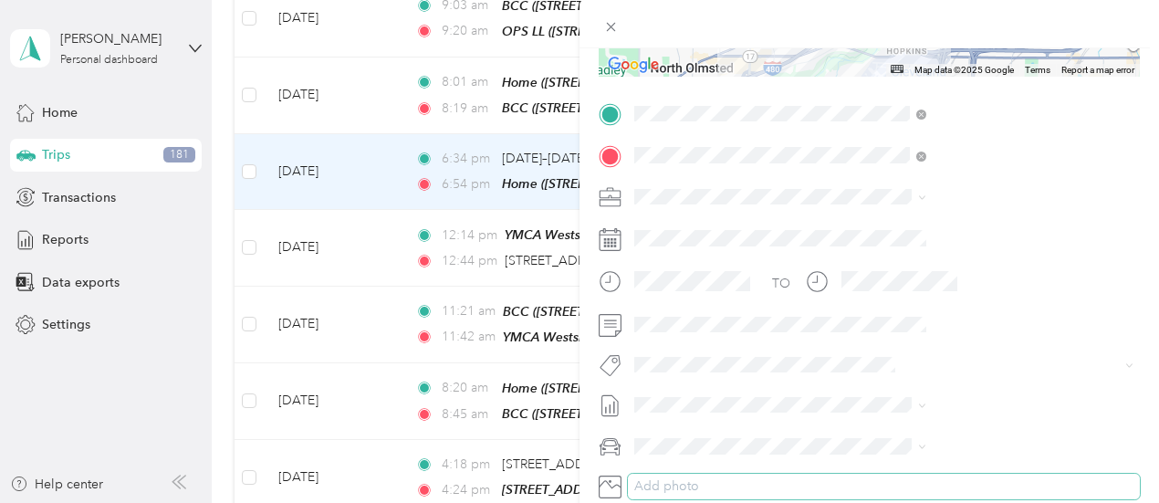
scroll to position [365, 0]
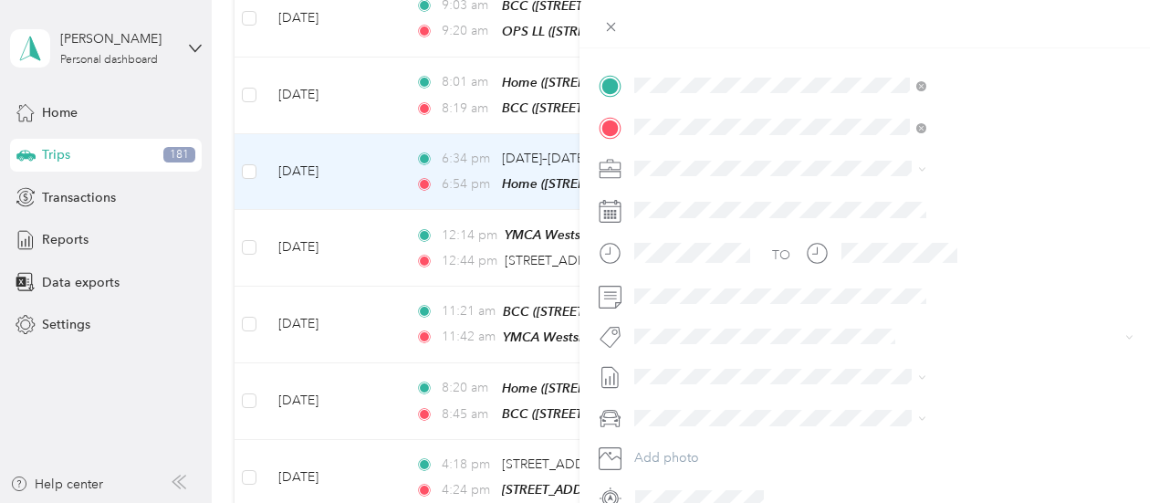
click at [603, 185] on div "Trip details Save This trip cannot be edited because it is either under review,…" at bounding box center [579, 251] width 1159 height 503
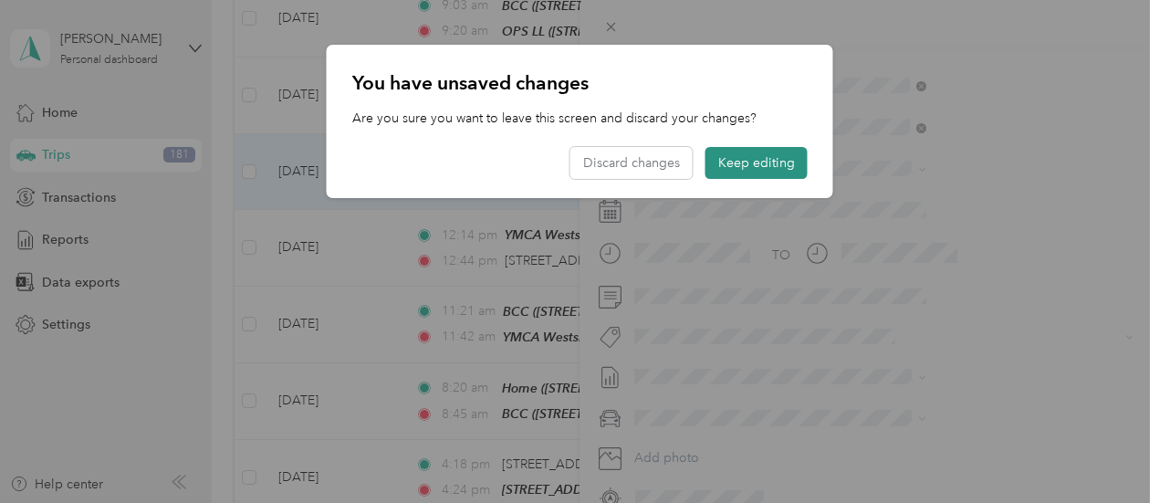
click at [729, 167] on button "Keep editing" at bounding box center [757, 163] width 102 height 32
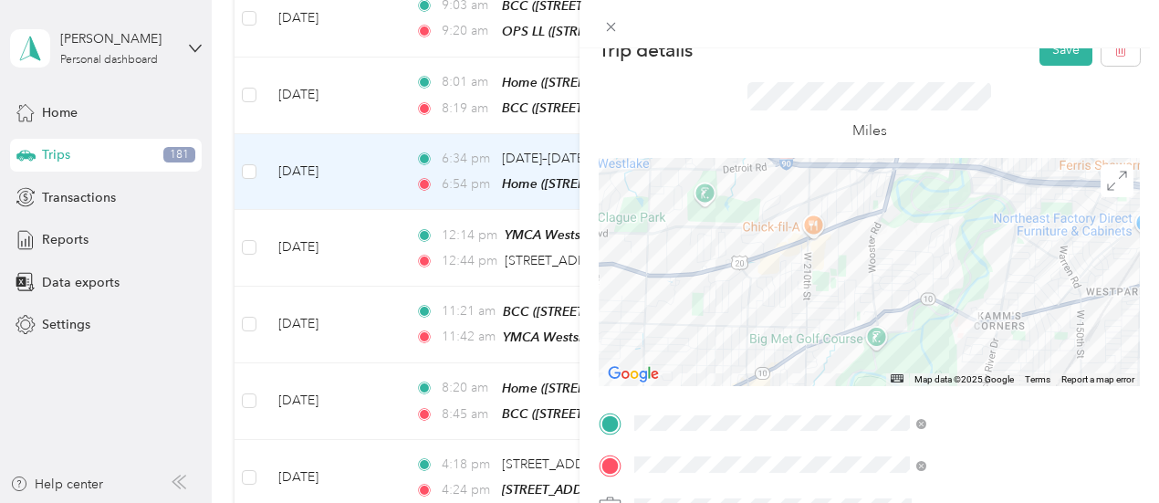
scroll to position [0, 0]
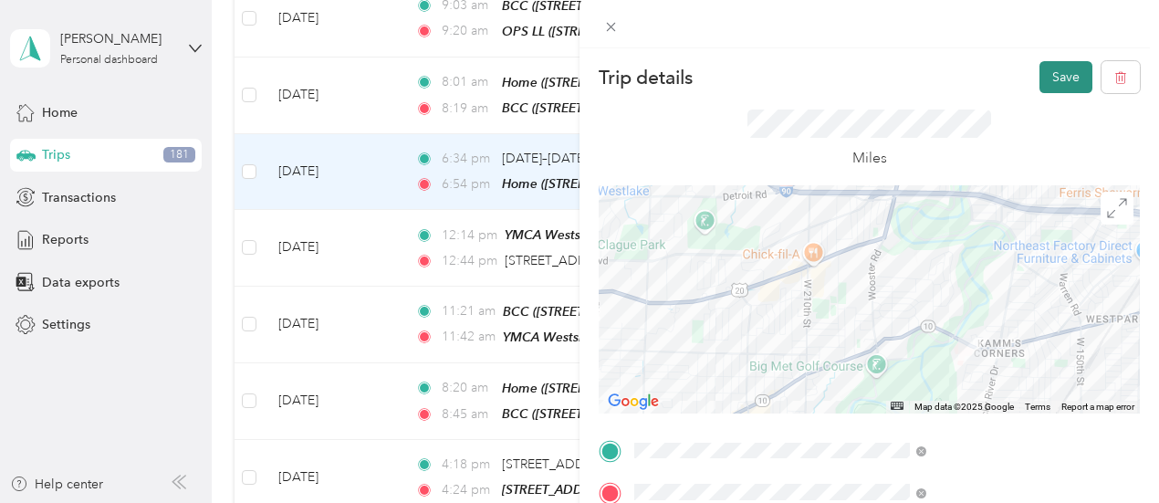
click at [1043, 71] on button "Save" at bounding box center [1066, 77] width 53 height 32
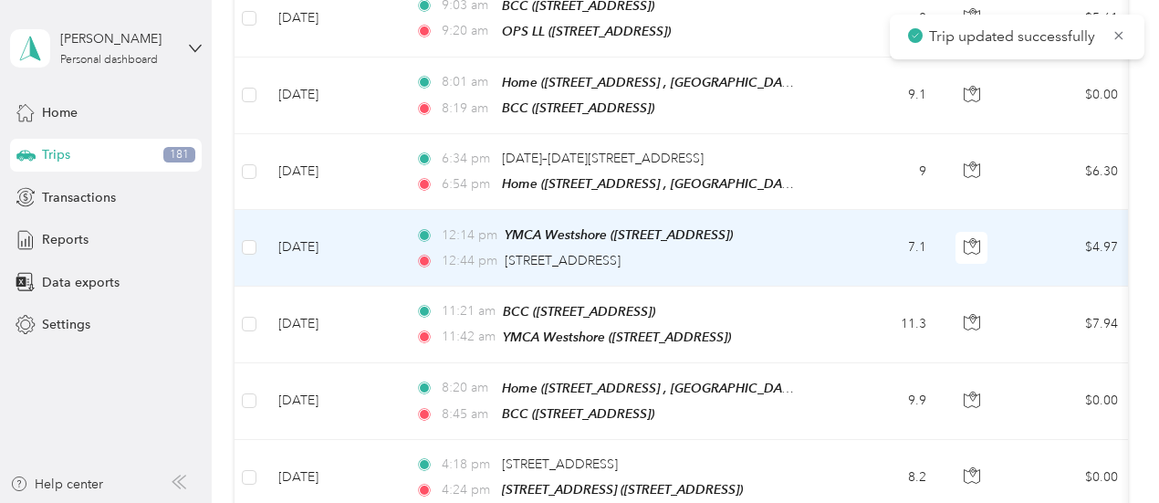
click at [838, 210] on td "7.1" at bounding box center [881, 248] width 121 height 76
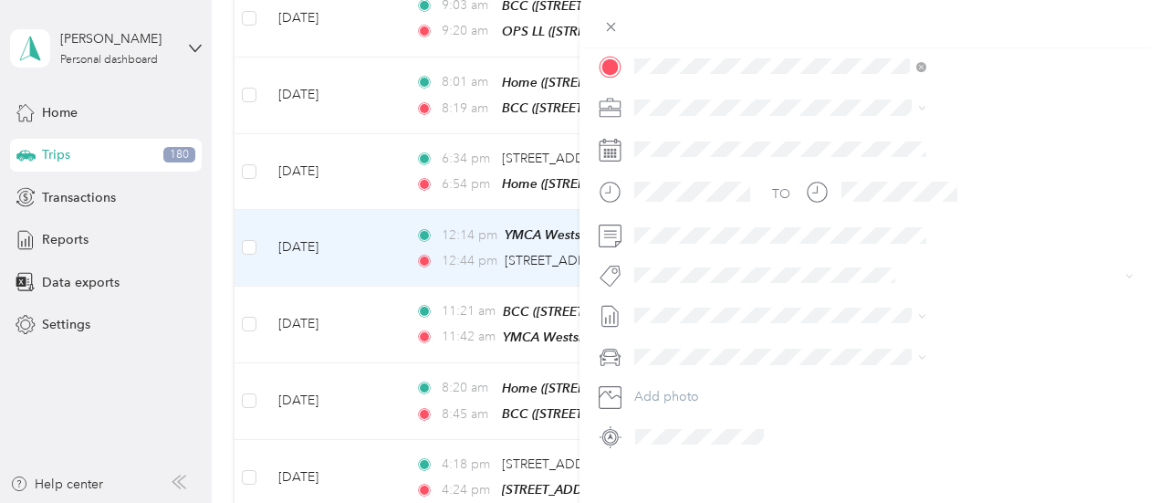
scroll to position [455, 0]
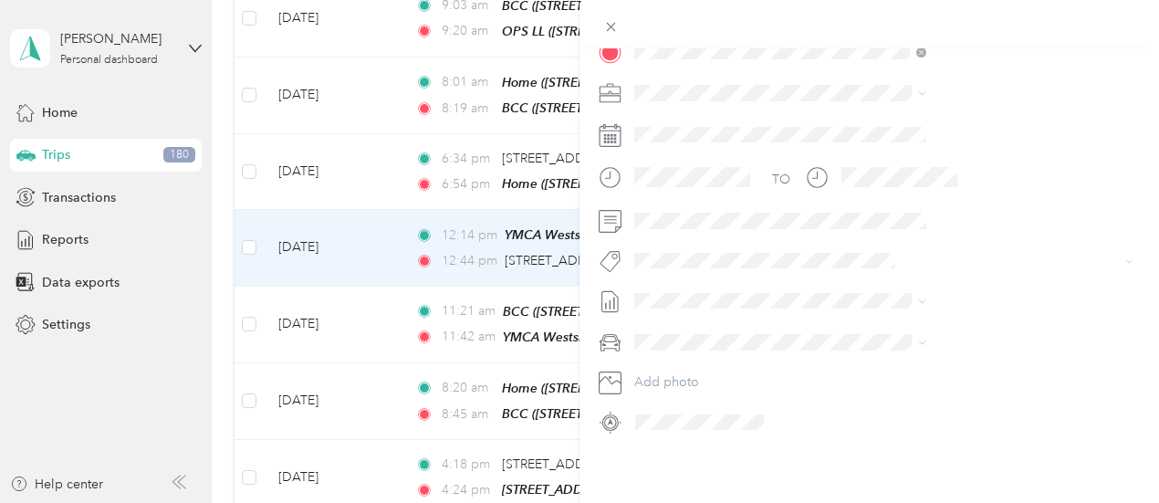
click at [703, 190] on div "Trip details Save This trip cannot be edited because it is either under review,…" at bounding box center [579, 251] width 1159 height 503
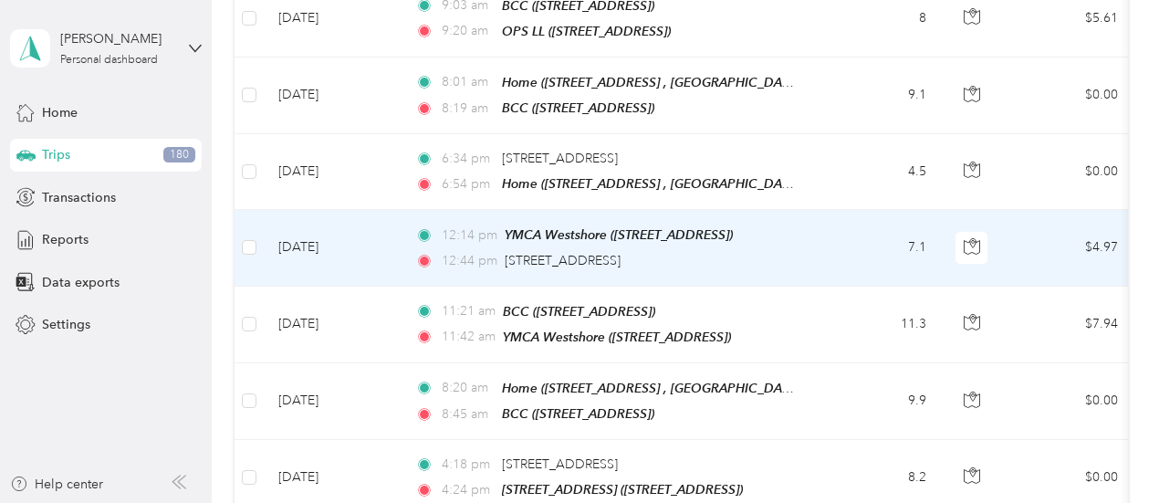
click at [838, 210] on td "7.1" at bounding box center [881, 248] width 121 height 76
click at [831, 198] on div at bounding box center [869, 300] width 541 height 228
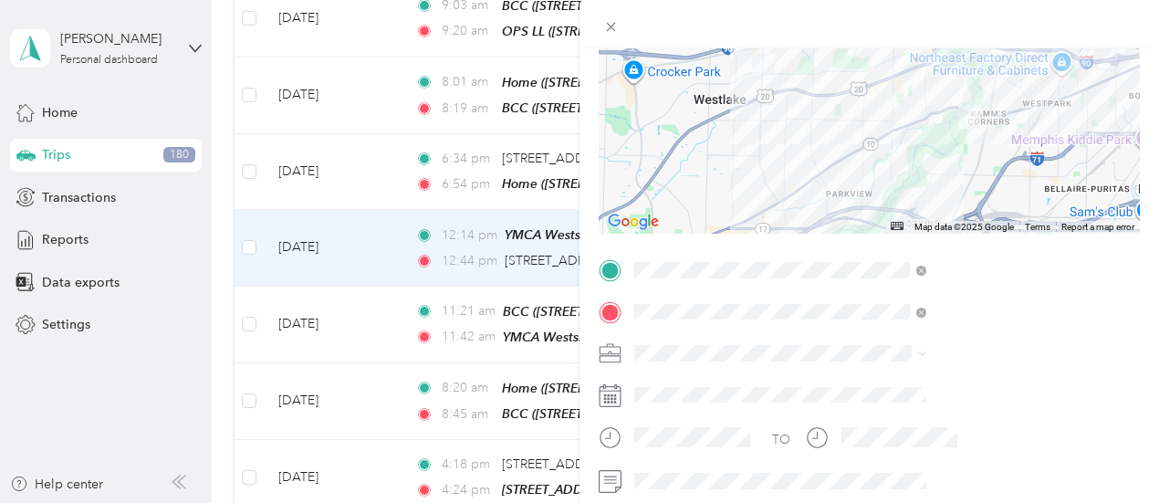
scroll to position [183, 0]
click at [865, 419] on div "Personal" at bounding box center [973, 414] width 279 height 19
click at [399, 156] on div "Trip details Save This trip cannot be edited because it is either under review,…" at bounding box center [579, 251] width 1159 height 503
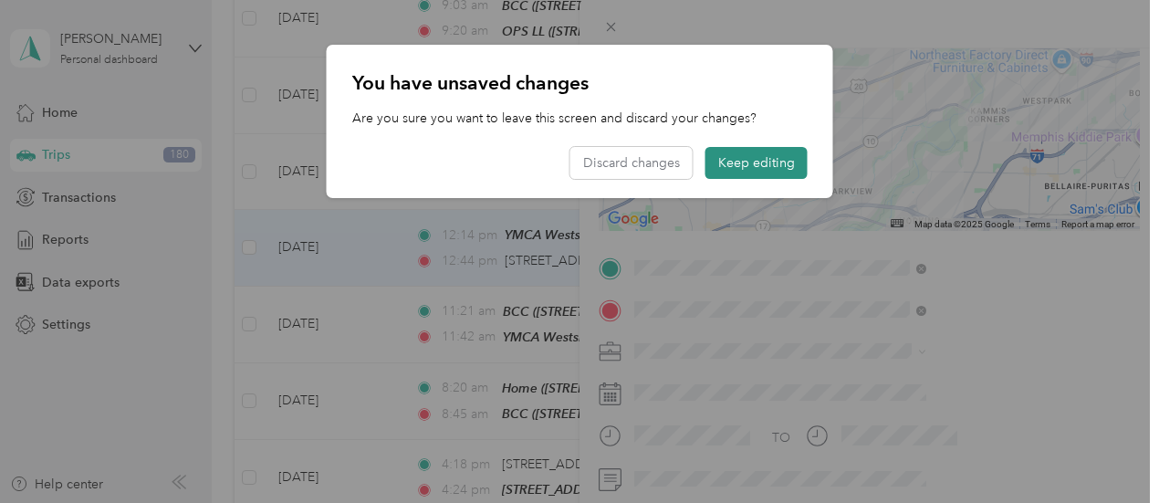
click at [720, 156] on button "Keep editing" at bounding box center [757, 163] width 102 height 32
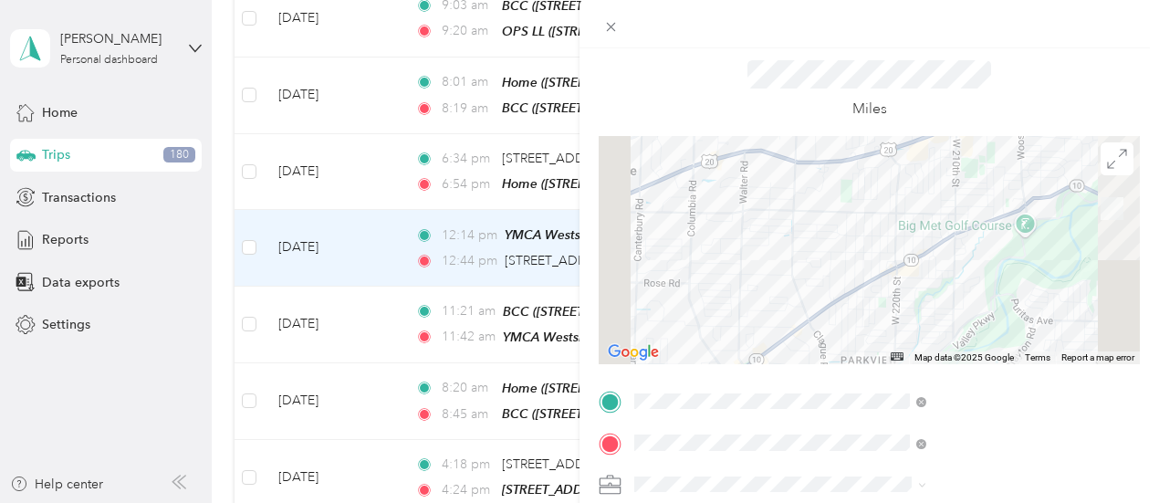
scroll to position [0, 0]
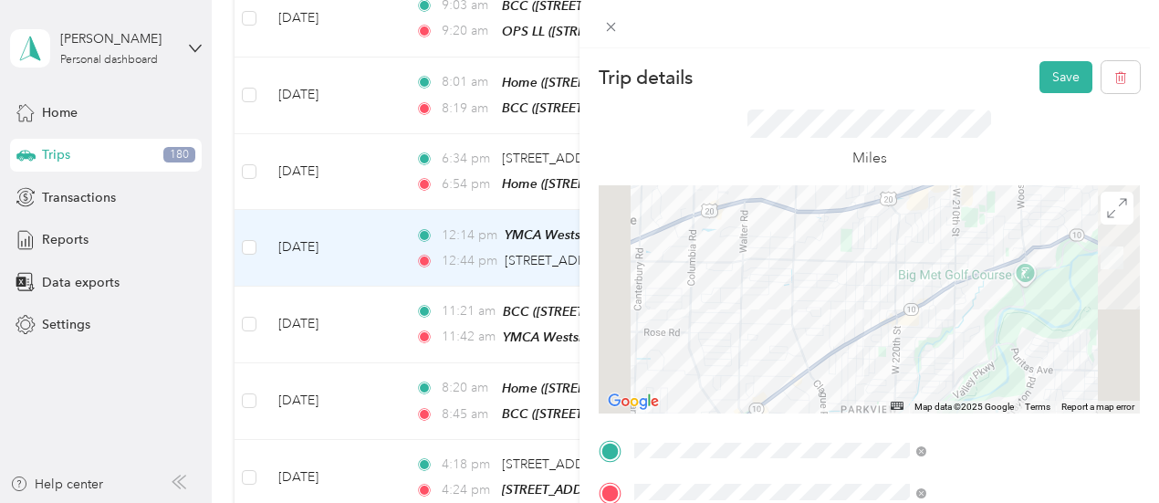
drag, startPoint x: 1047, startPoint y: 74, endPoint x: 1012, endPoint y: 98, distance: 42.0
click at [1046, 76] on button "Save" at bounding box center [1066, 77] width 53 height 32
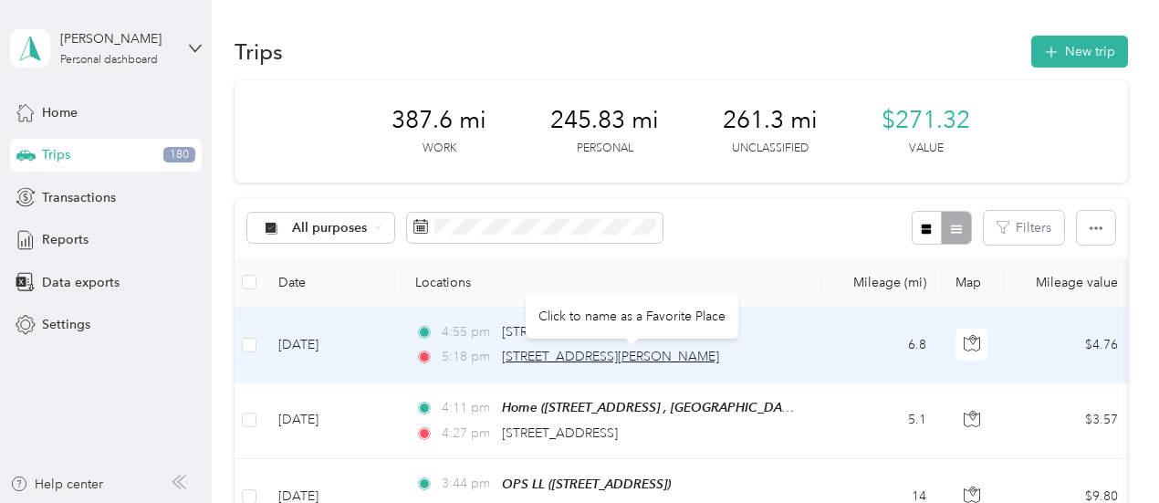
click at [719, 357] on span "[STREET_ADDRESS][PERSON_NAME]" at bounding box center [610, 357] width 217 height 16
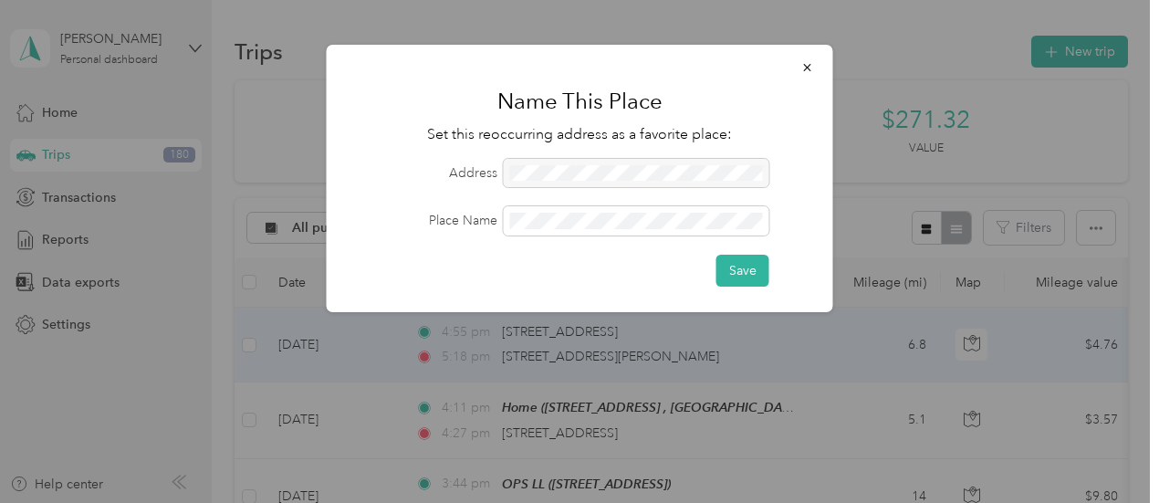
drag, startPoint x: 681, startPoint y: 344, endPoint x: 725, endPoint y: 310, distance: 55.3
click at [683, 343] on div at bounding box center [579, 251] width 1159 height 503
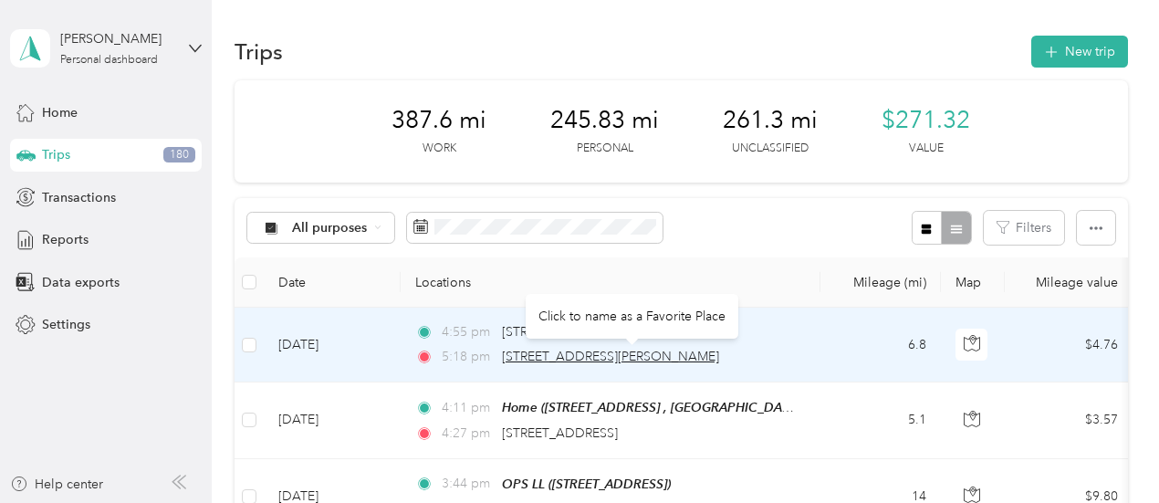
click at [719, 360] on span "[STREET_ADDRESS][PERSON_NAME]" at bounding box center [610, 357] width 217 height 16
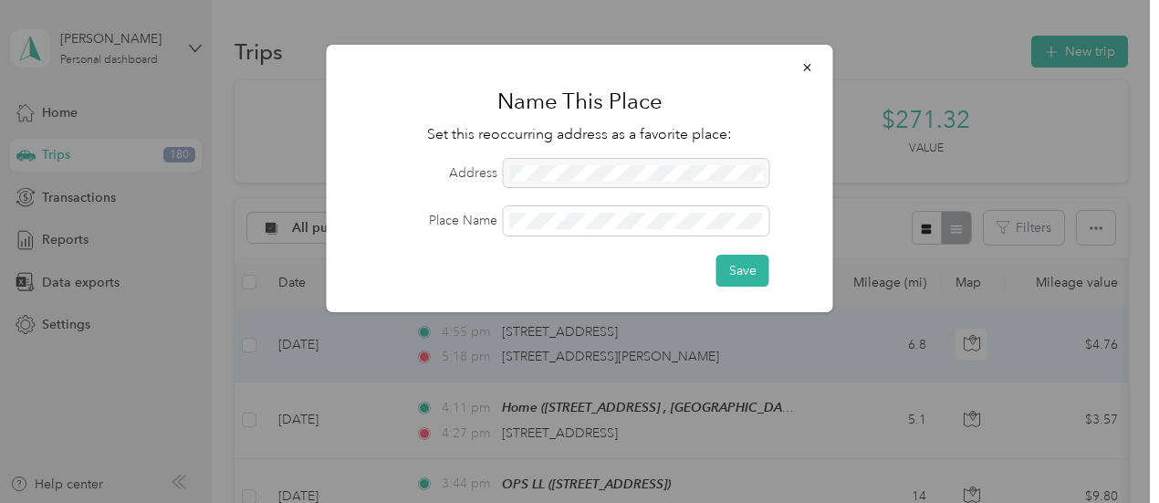
click at [752, 420] on div at bounding box center [579, 251] width 1159 height 503
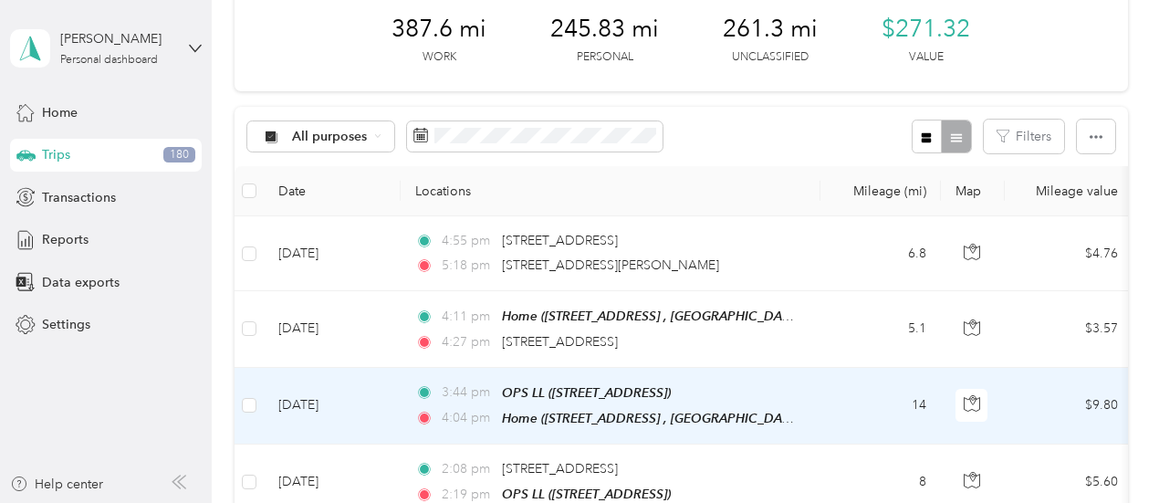
scroll to position [183, 0]
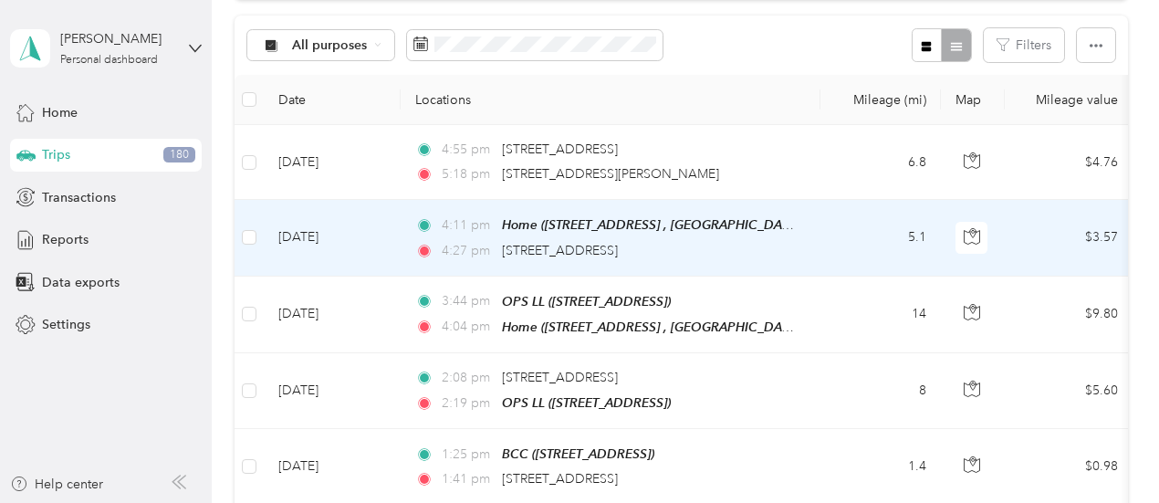
click at [878, 236] on td "5.1" at bounding box center [881, 238] width 121 height 76
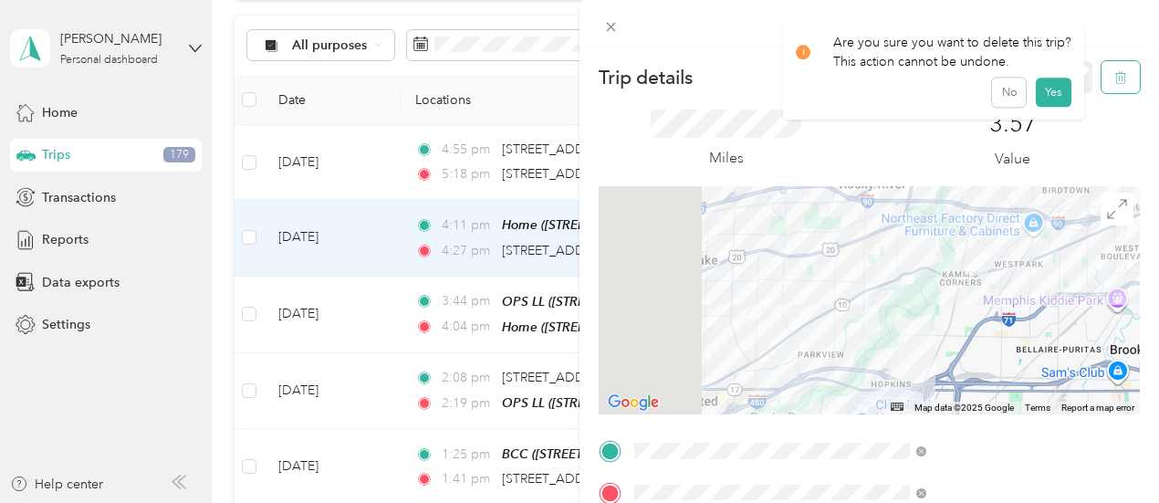
click at [1102, 70] on button "button" at bounding box center [1121, 77] width 38 height 32
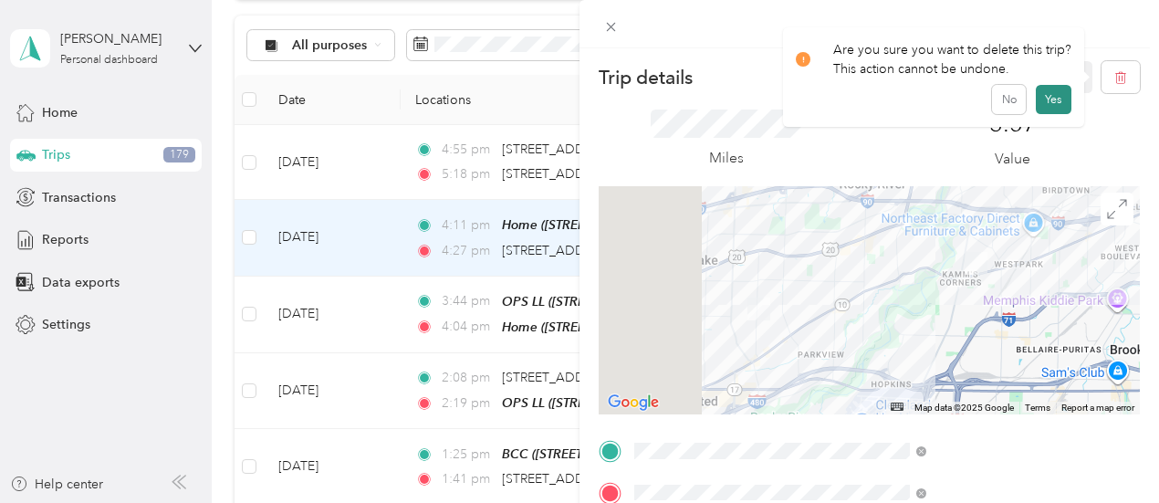
click at [1051, 101] on button "Yes" at bounding box center [1054, 99] width 36 height 29
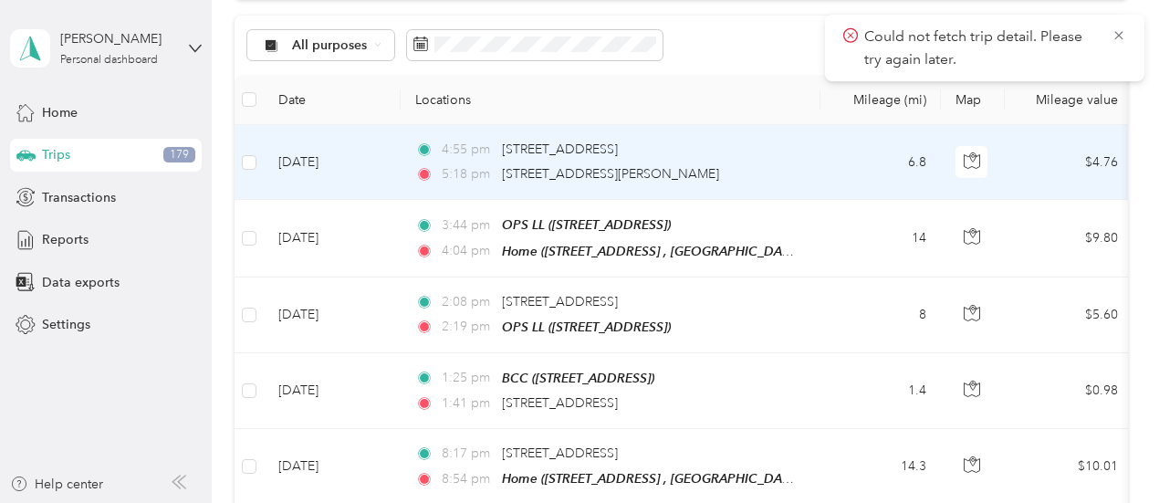
click at [834, 170] on td "6.8" at bounding box center [881, 162] width 121 height 75
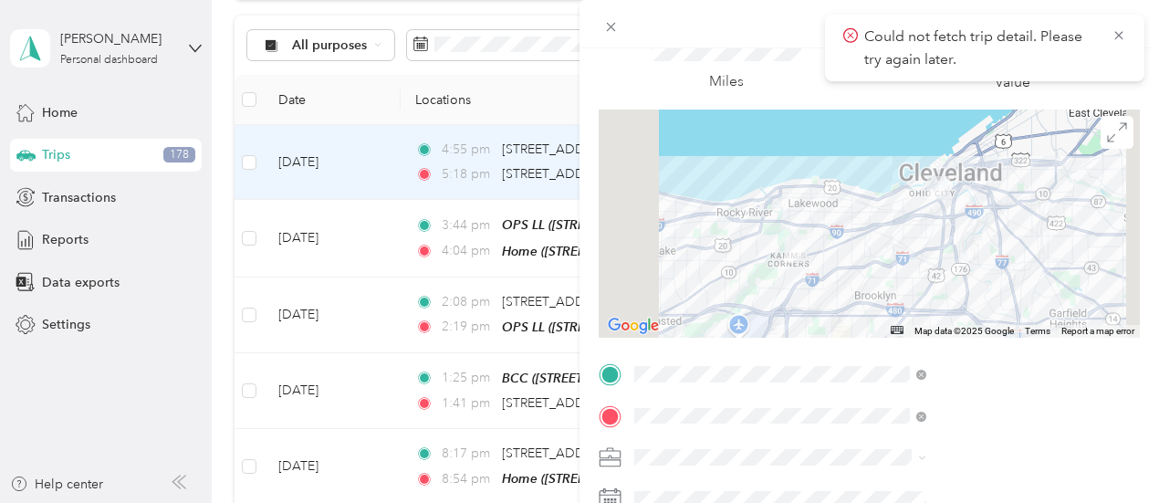
scroll to position [183, 0]
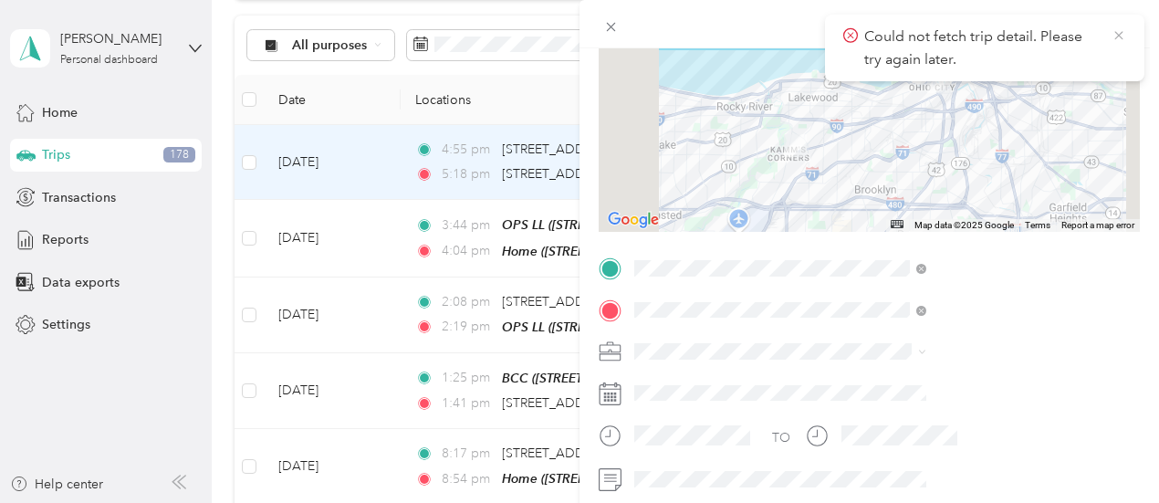
click at [1119, 34] on icon at bounding box center [1119, 35] width 15 height 16
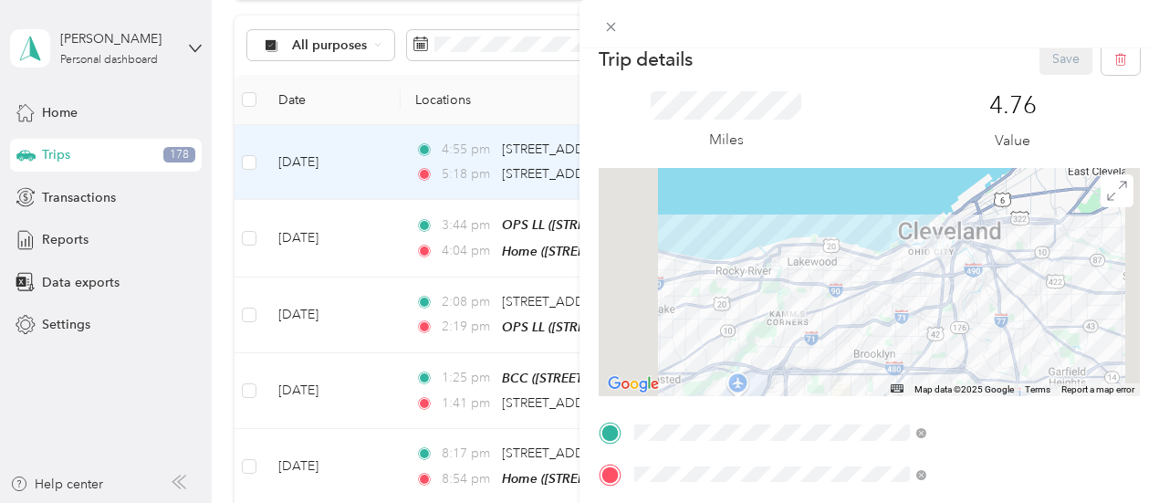
scroll to position [0, 0]
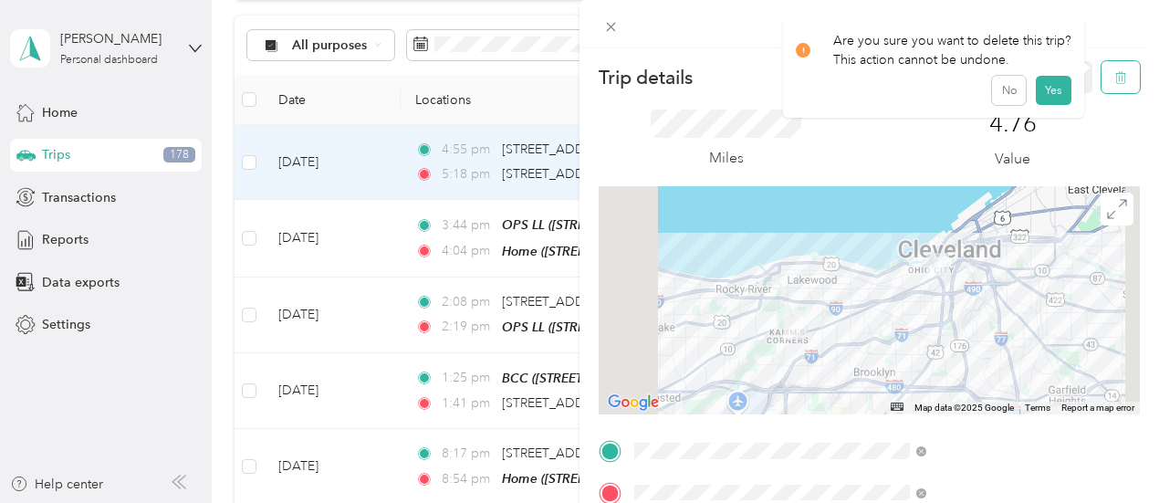
click at [1115, 81] on icon "button" at bounding box center [1121, 77] width 13 height 13
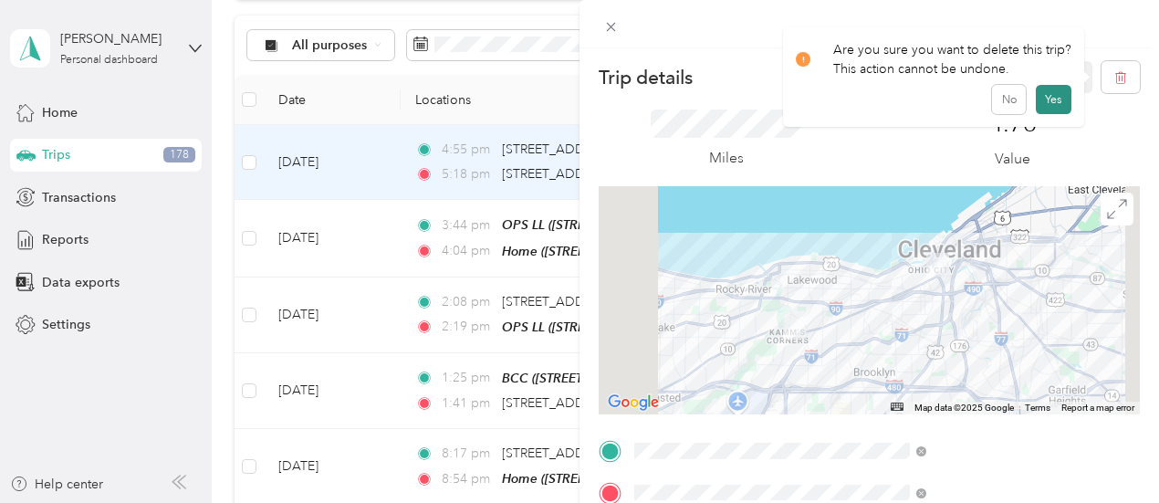
click at [1051, 101] on button "Yes" at bounding box center [1054, 99] width 36 height 29
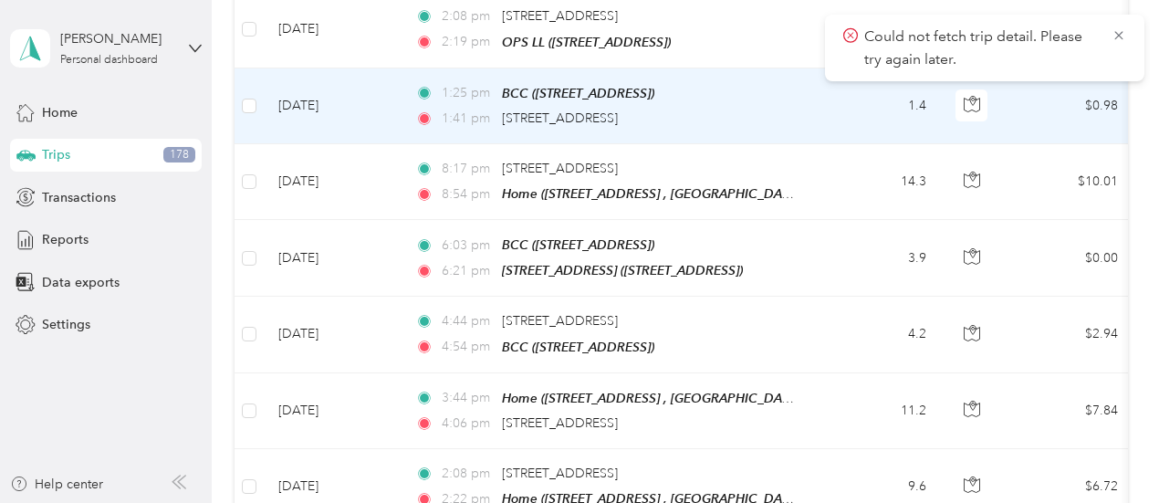
scroll to position [456, 0]
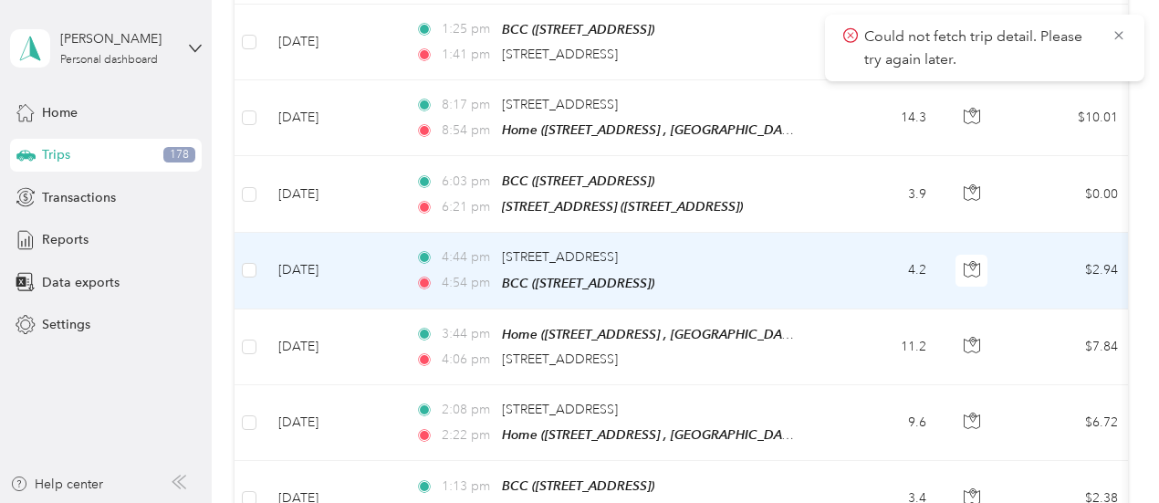
click at [829, 273] on td "4.2" at bounding box center [881, 271] width 121 height 76
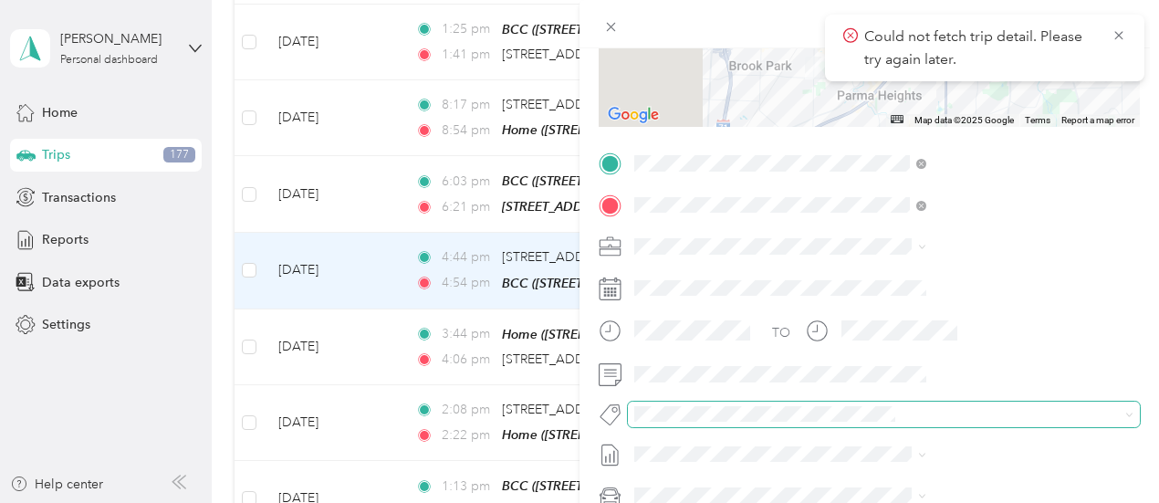
scroll to position [91, 0]
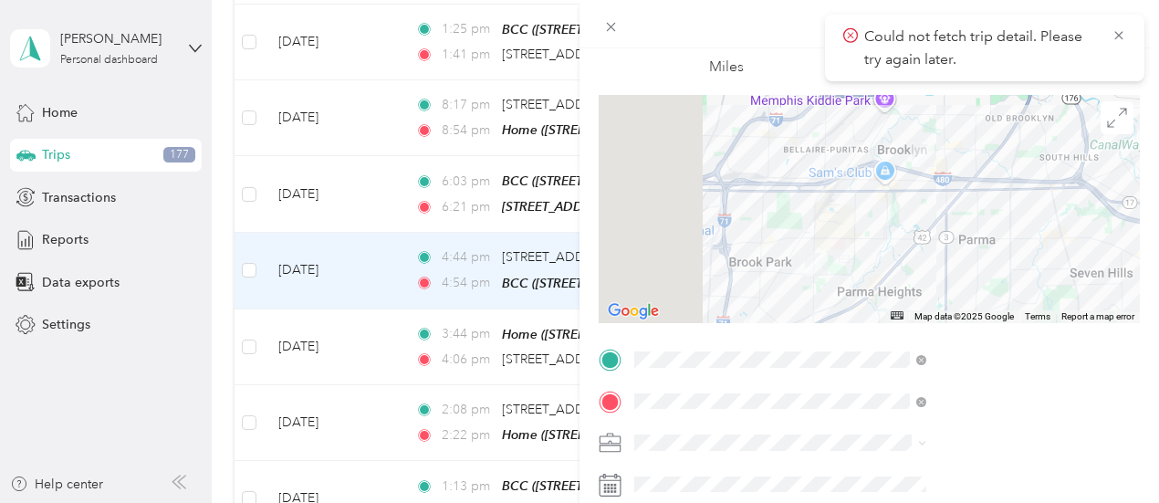
click at [626, 266] on div "Trip details Save This trip cannot be edited because it is either under review,…" at bounding box center [579, 251] width 1159 height 503
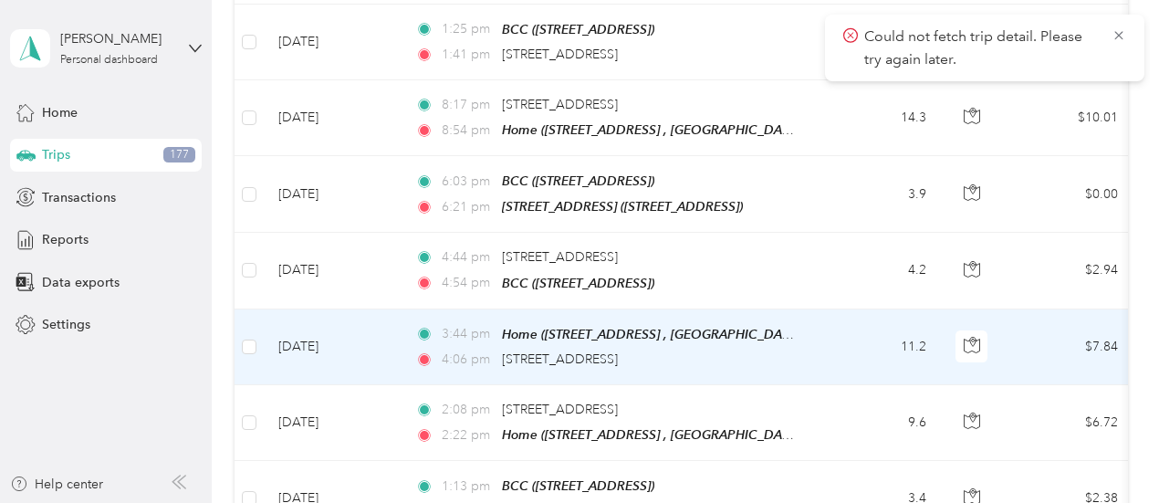
click at [818, 330] on td "3:44 pm Home (24374 Maple Ridge Rd, North Olmsted, OH, United States , North Ol…" at bounding box center [611, 347] width 420 height 76
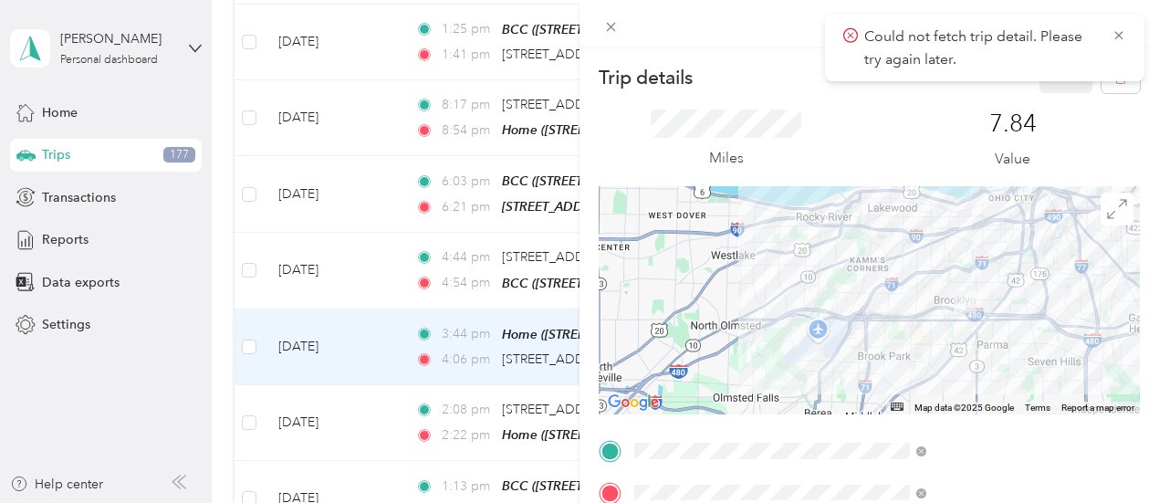
click at [1122, 33] on icon at bounding box center [1119, 35] width 15 height 16
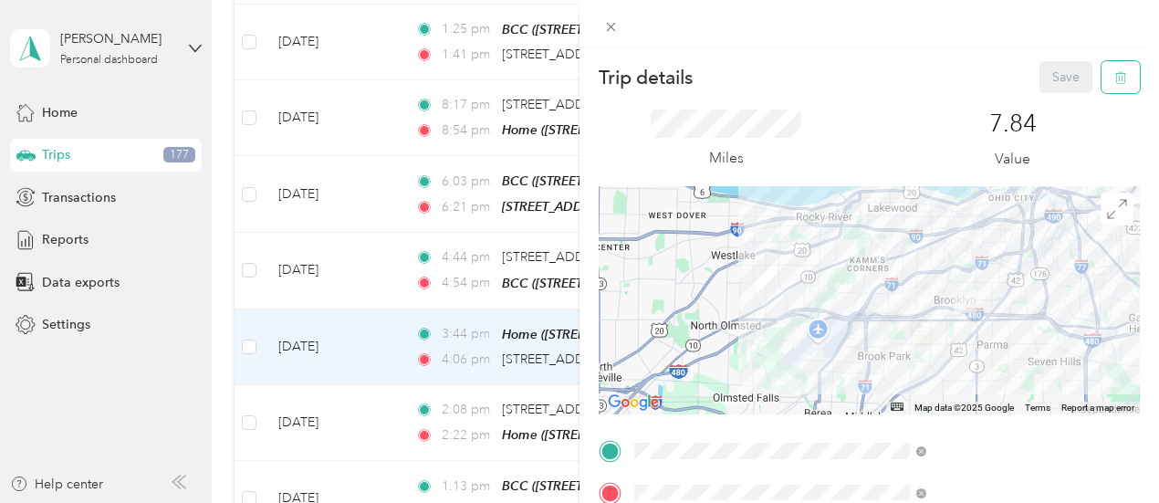
click at [1115, 79] on icon "button" at bounding box center [1121, 77] width 13 height 13
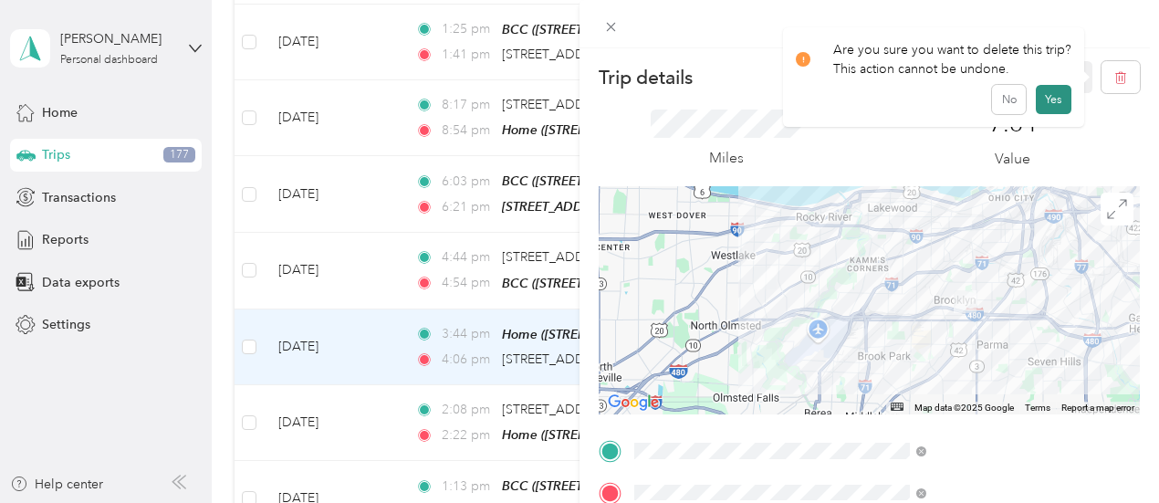
click at [1060, 94] on button "Yes" at bounding box center [1054, 99] width 36 height 29
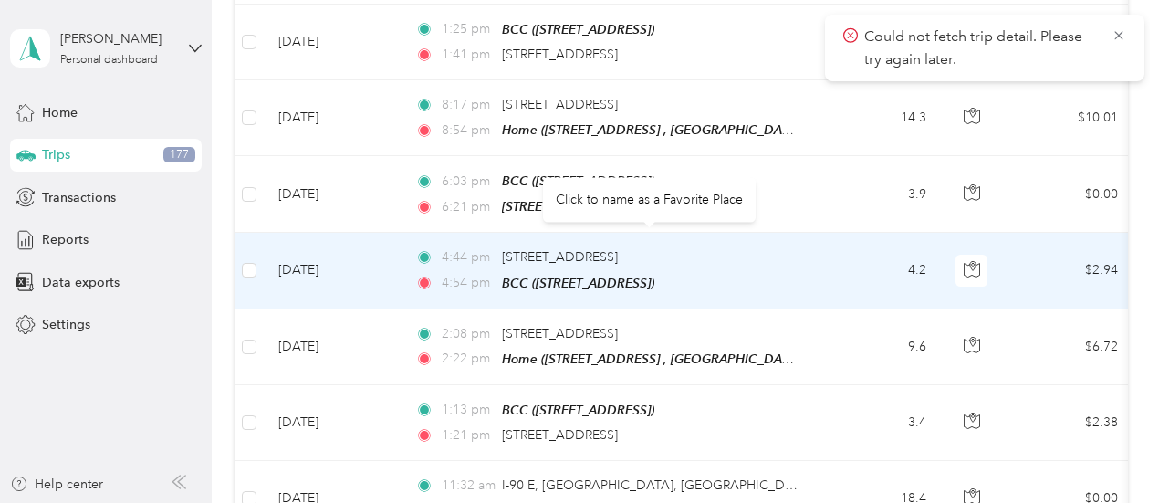
click at [818, 249] on td "4:44 pm 613 Northridge Oval, Biddulph Plaza, Brooklyn, OH 4:54 pm BCC (6149 W 1…" at bounding box center [611, 271] width 420 height 76
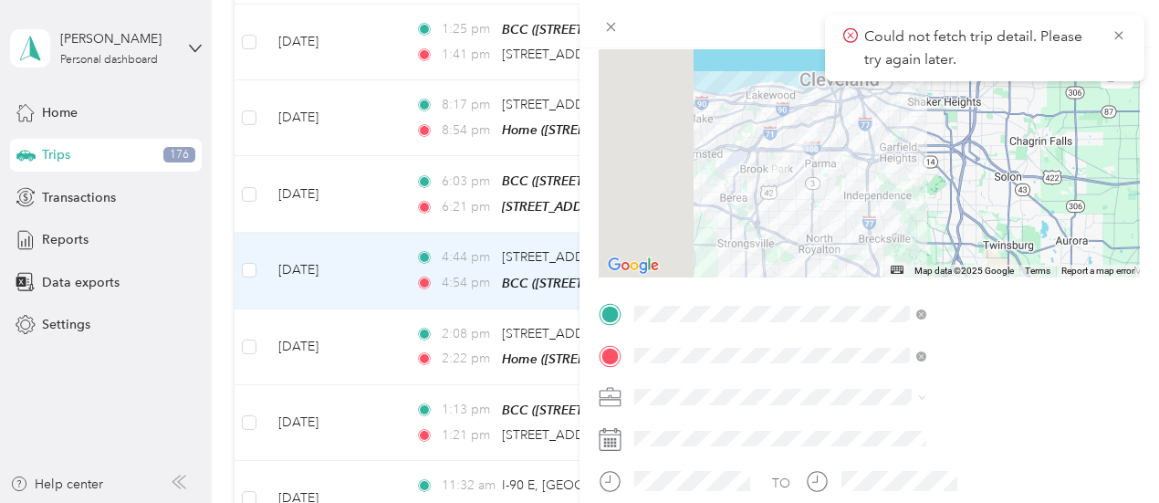
scroll to position [274, 0]
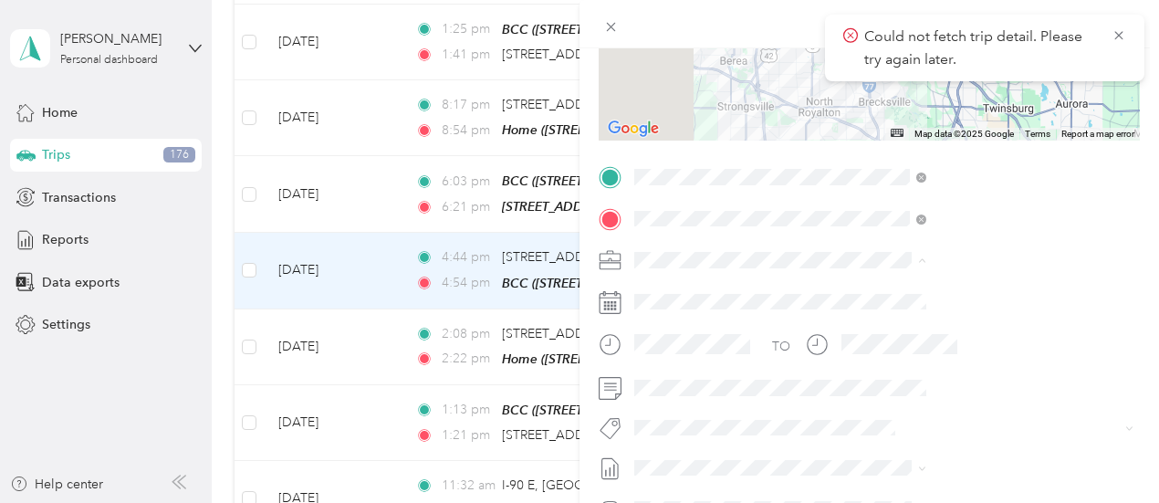
click at [863, 325] on span "Personal" at bounding box center [858, 324] width 48 height 16
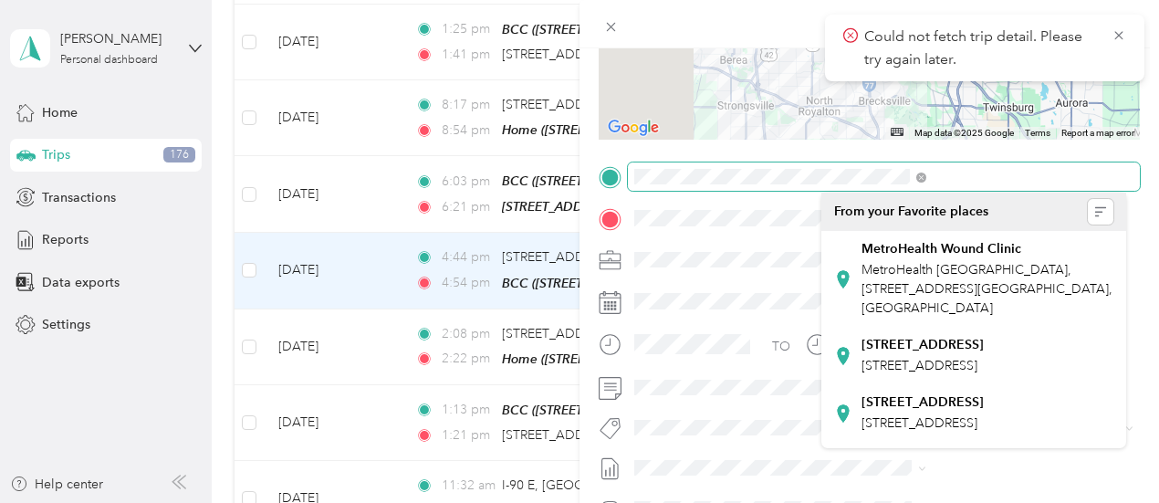
click at [815, 189] on div at bounding box center [869, 177] width 541 height 29
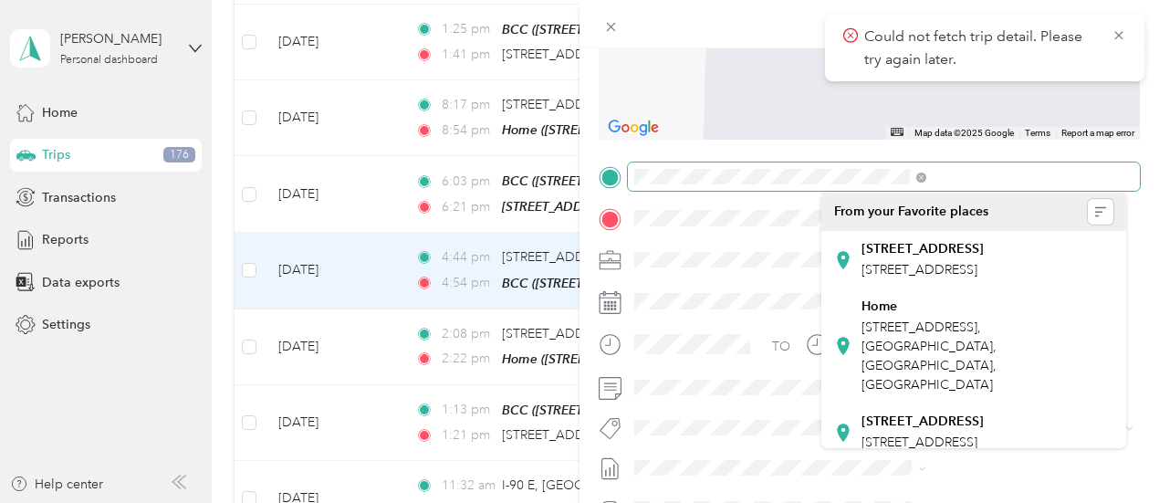
click at [820, 176] on div at bounding box center [869, 177] width 541 height 29
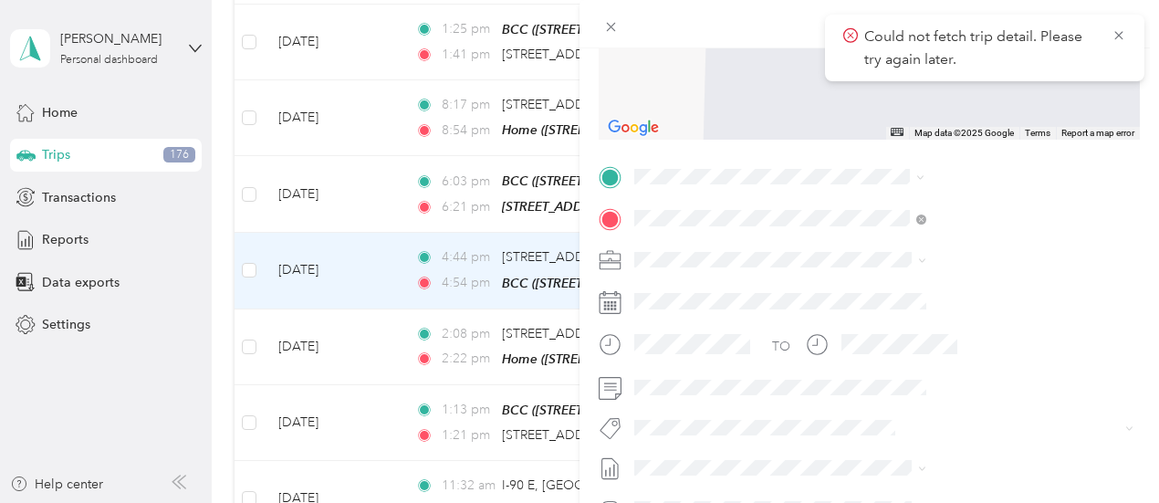
click at [884, 244] on strong "[STREET_ADDRESS]" at bounding box center [923, 249] width 122 height 16
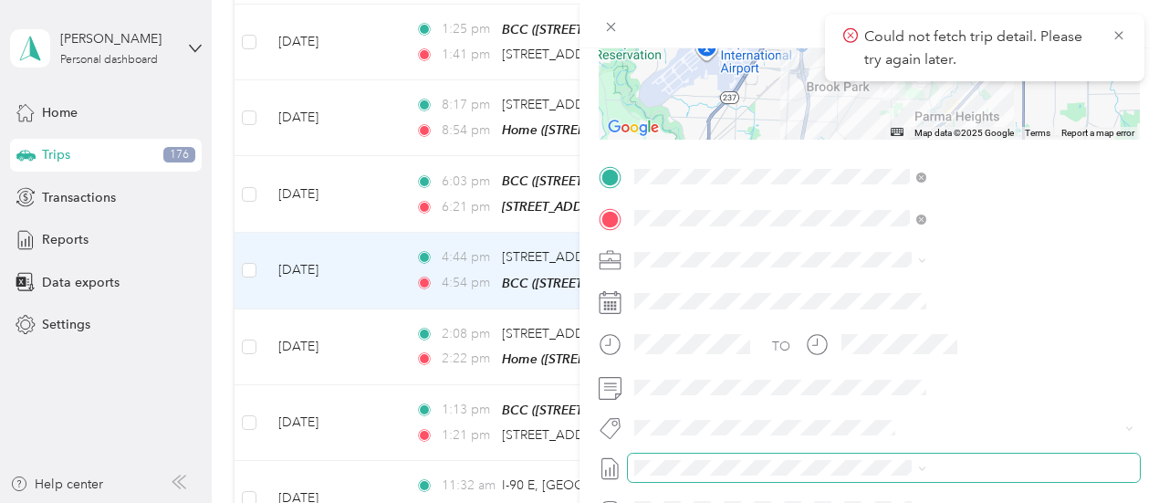
click at [970, 454] on span at bounding box center [884, 468] width 512 height 29
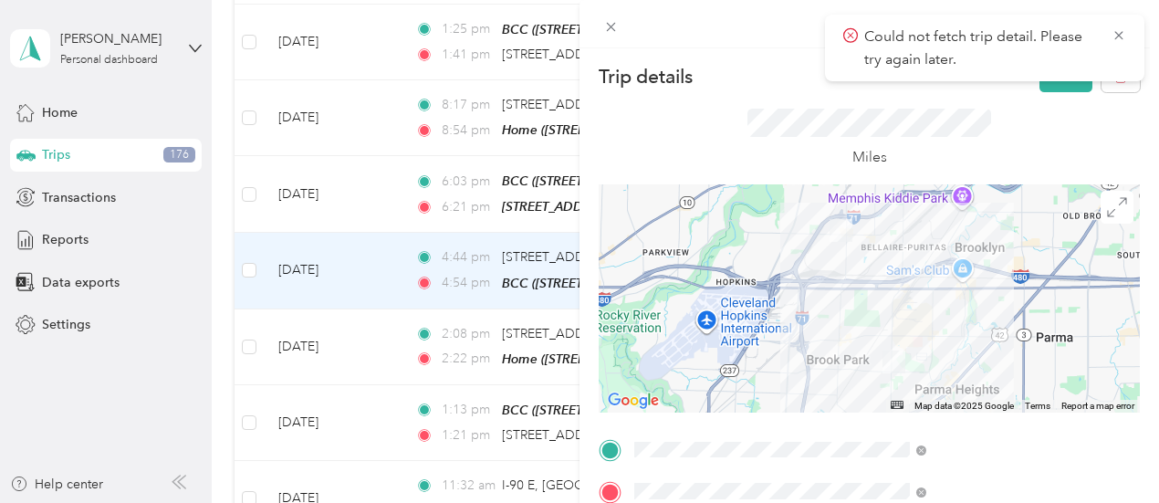
scroll to position [0, 0]
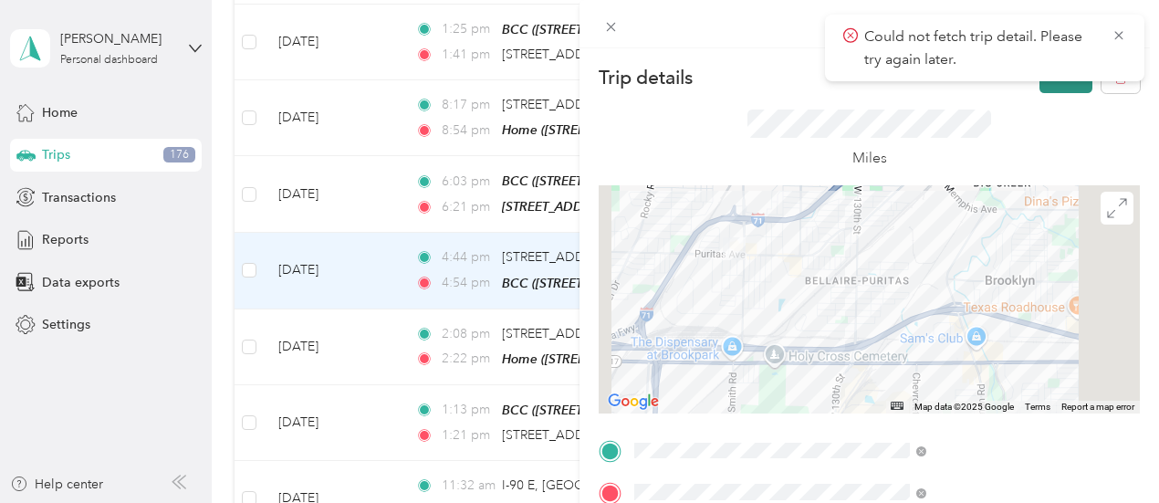
click at [1048, 83] on button "Save" at bounding box center [1066, 77] width 53 height 32
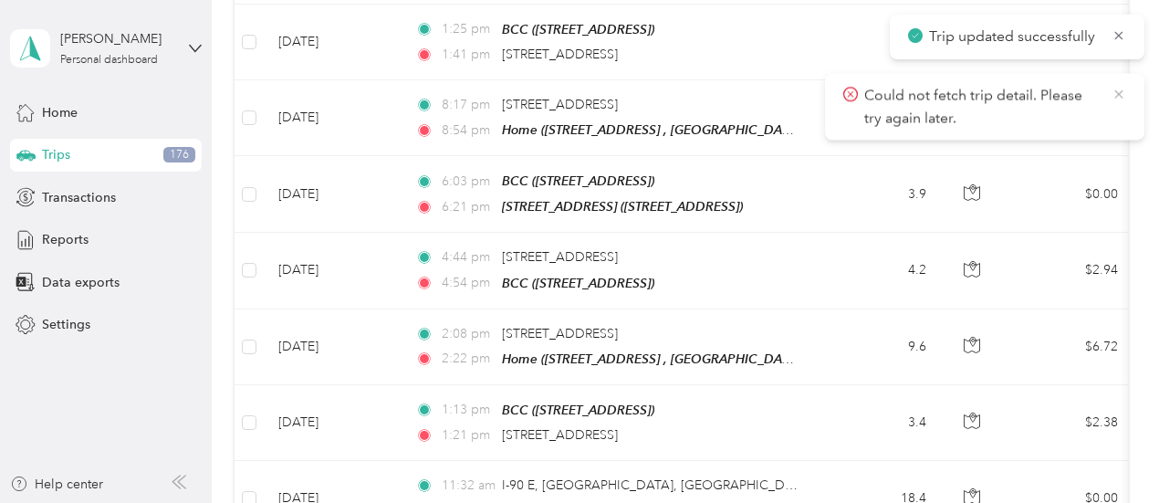
click at [1113, 94] on icon at bounding box center [1119, 94] width 15 height 16
